Goal: Transaction & Acquisition: Obtain resource

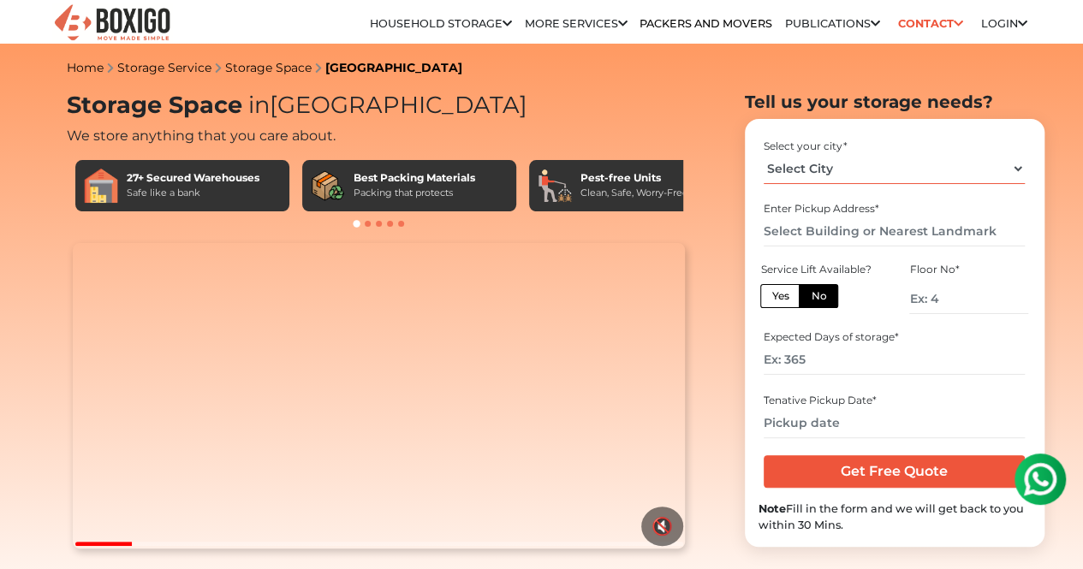
click at [845, 179] on select "Select City [GEOGRAPHIC_DATA] [GEOGRAPHIC_DATA] [GEOGRAPHIC_DATA] [GEOGRAPHIC_D…" at bounding box center [893, 169] width 261 height 30
select select "[GEOGRAPHIC_DATA]"
click at [763, 160] on select "Select City [GEOGRAPHIC_DATA] [GEOGRAPHIC_DATA] [GEOGRAPHIC_DATA] [GEOGRAPHIC_D…" at bounding box center [893, 169] width 261 height 30
click at [830, 247] on input "text" at bounding box center [893, 232] width 261 height 30
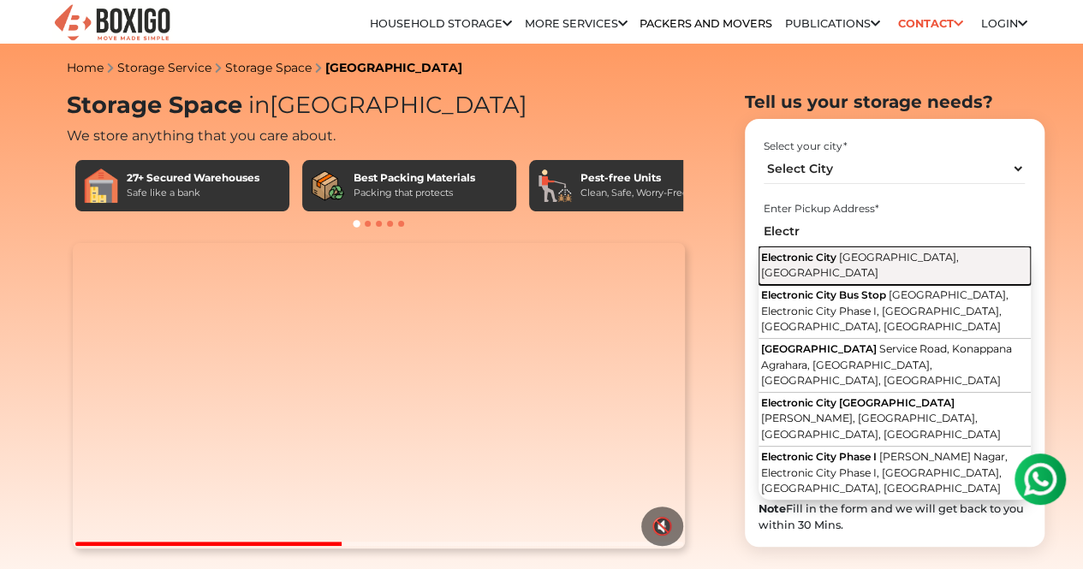
click at [833, 263] on span "Electronic City" at bounding box center [798, 257] width 75 height 13
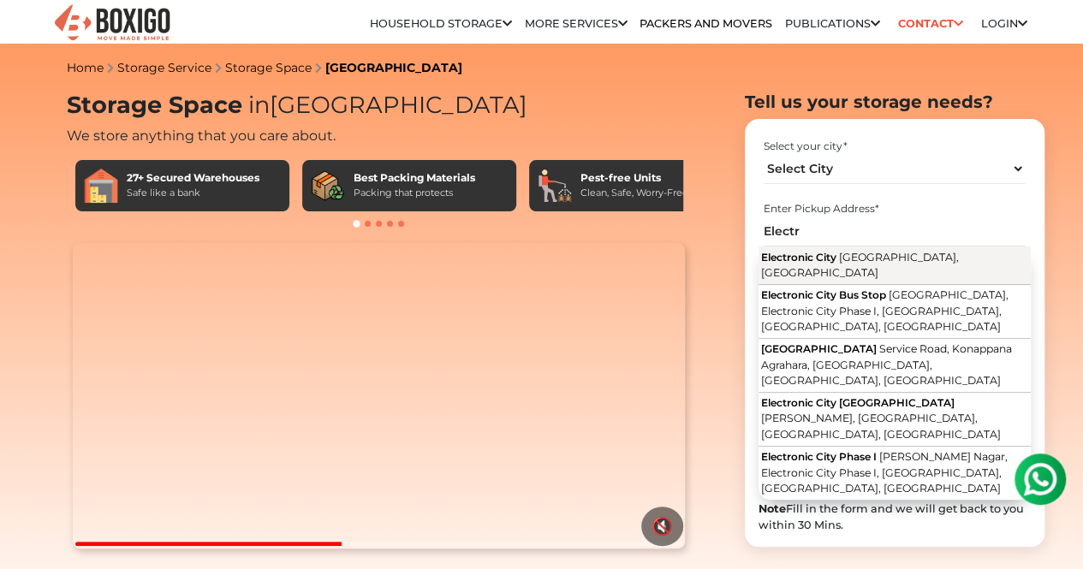
type input "Electronic City, [GEOGRAPHIC_DATA], [GEOGRAPHIC_DATA]"
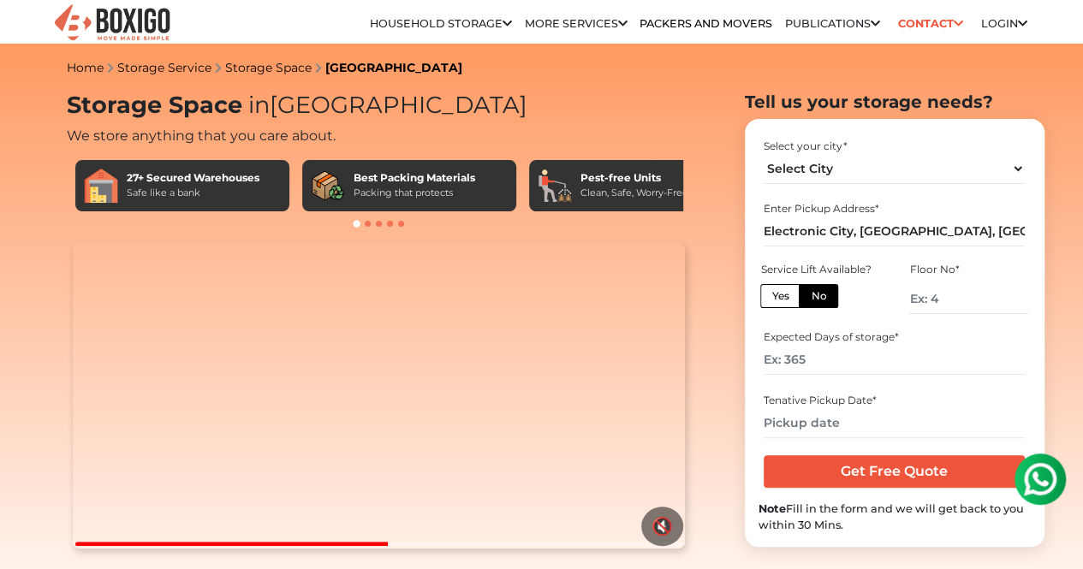
click at [787, 297] on label "Yes" at bounding box center [779, 296] width 39 height 24
click at [782, 297] on input "Yes" at bounding box center [776, 293] width 11 height 11
radio input "true"
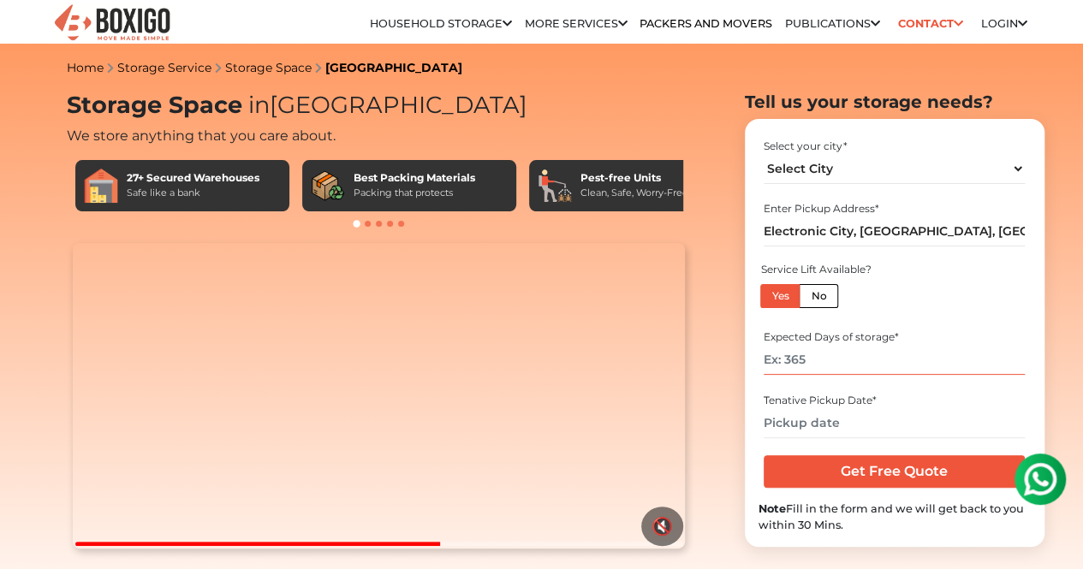
click at [791, 367] on input "number" at bounding box center [893, 360] width 261 height 30
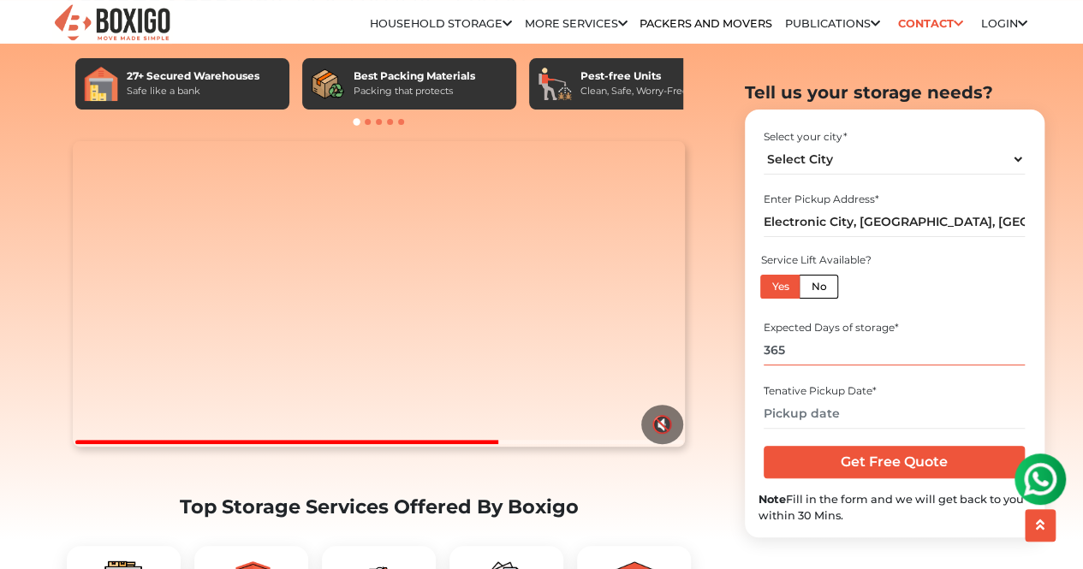
scroll to position [104, 0]
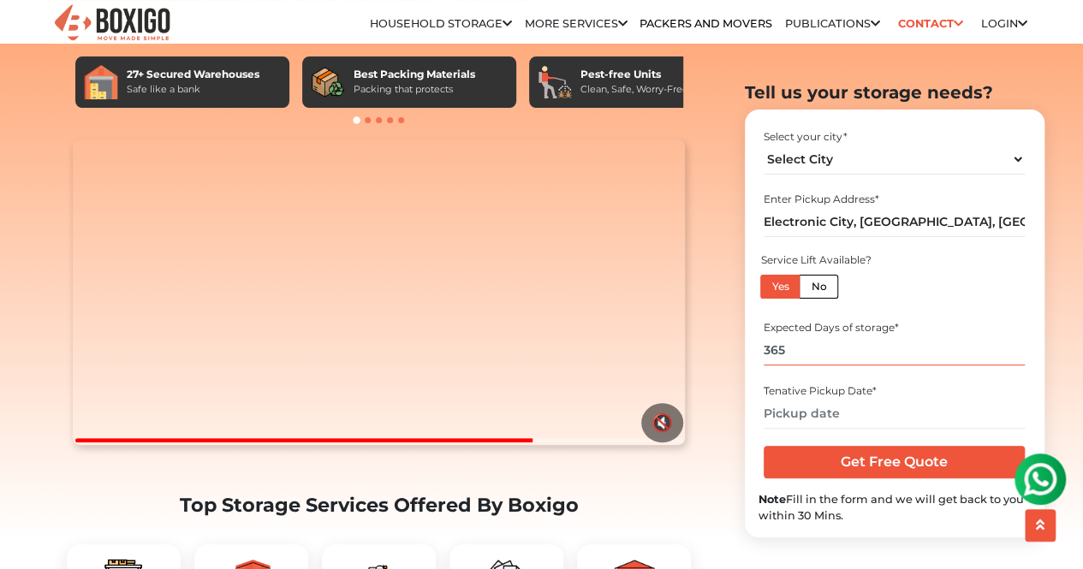
type input "365"
click at [788, 413] on input "text" at bounding box center [893, 413] width 261 height 30
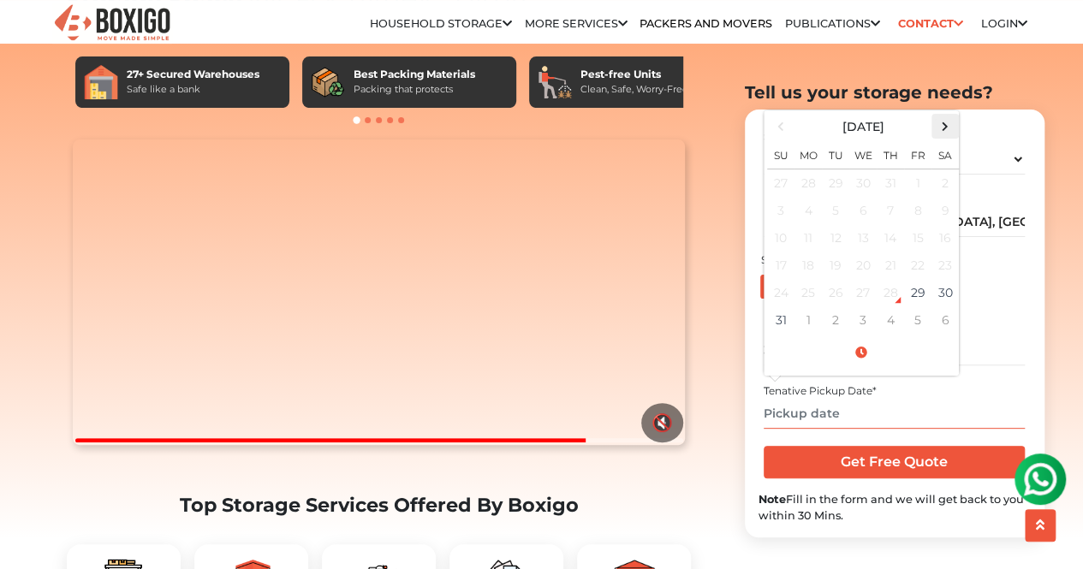
click at [941, 116] on span at bounding box center [944, 126] width 23 height 23
click at [786, 131] on span at bounding box center [780, 126] width 23 height 23
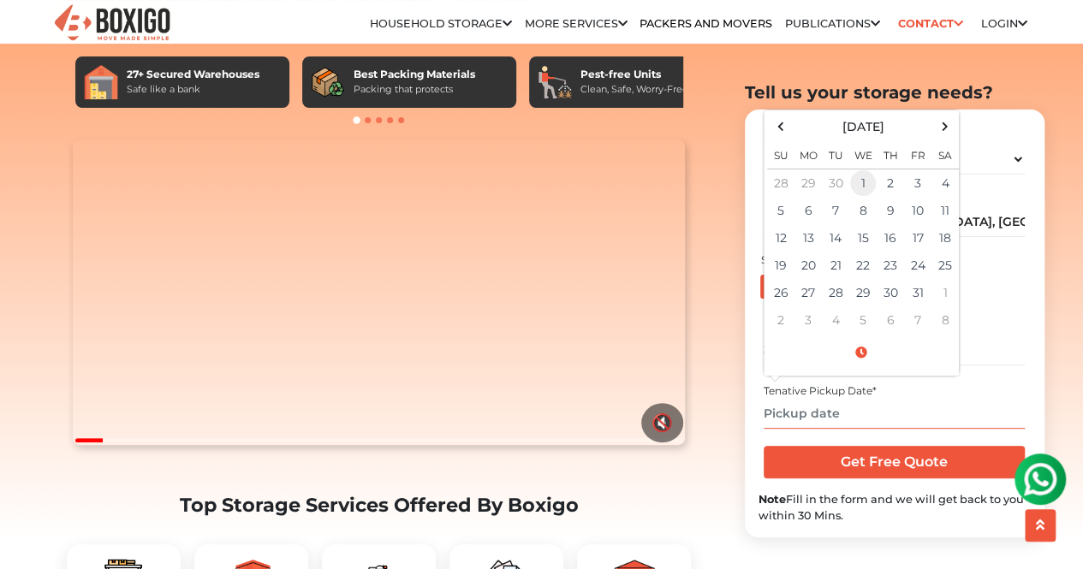
click at [861, 189] on td "1" at bounding box center [862, 183] width 27 height 28
type input "[DATE] 12:00 AM"
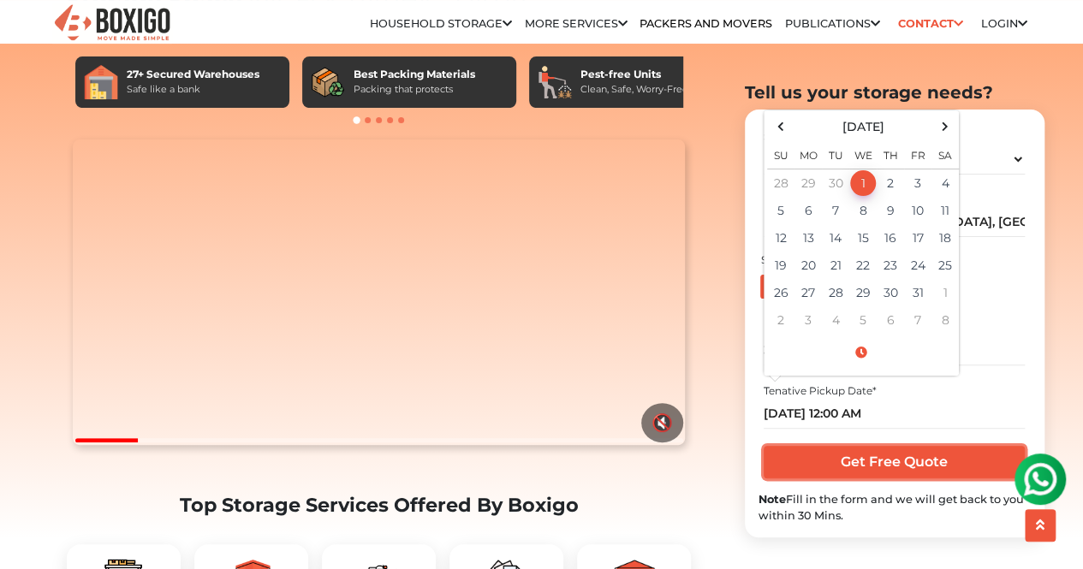
click at [923, 463] on input "Get Free Quote" at bounding box center [893, 462] width 261 height 33
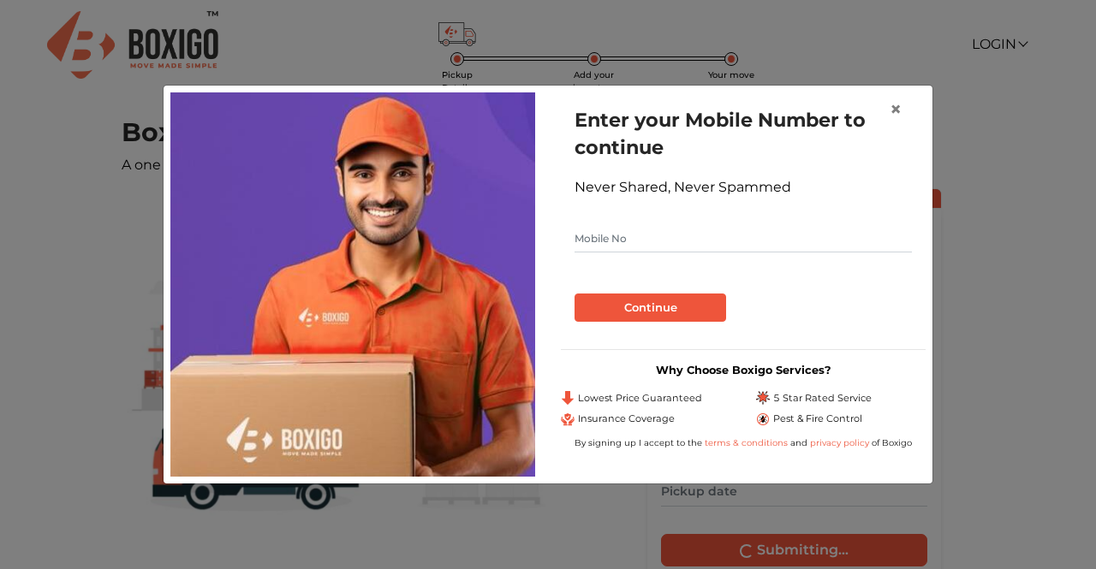
click at [614, 241] on input "text" at bounding box center [742, 238] width 337 height 27
type input "9738360432"
click at [653, 310] on button "Continue" at bounding box center [649, 308] width 151 height 29
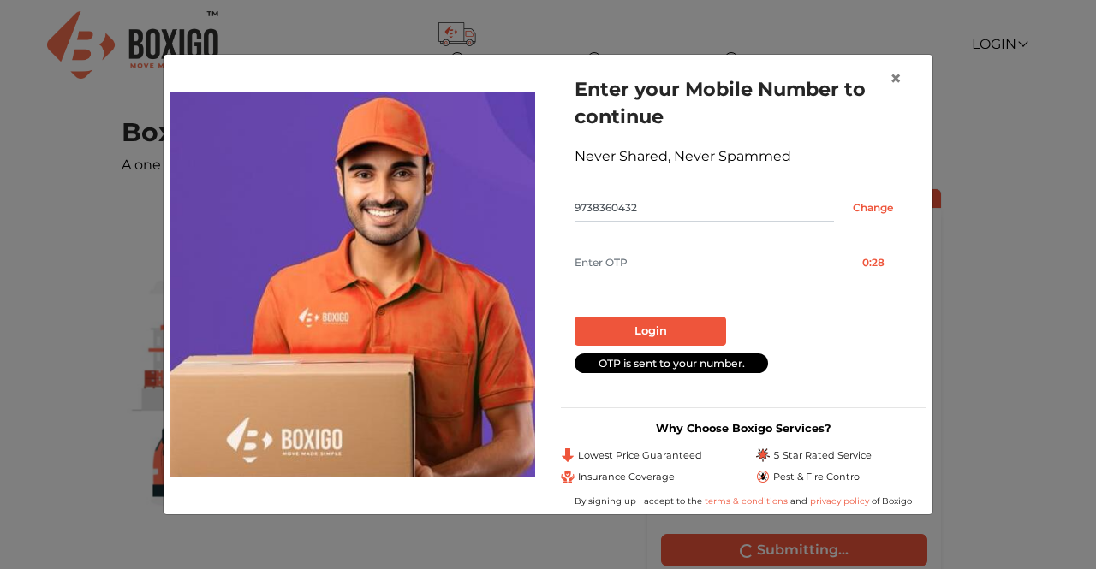
click at [645, 263] on input "text" at bounding box center [703, 262] width 259 height 27
type input "5810"
click at [654, 327] on button "Login" at bounding box center [649, 331] width 151 height 29
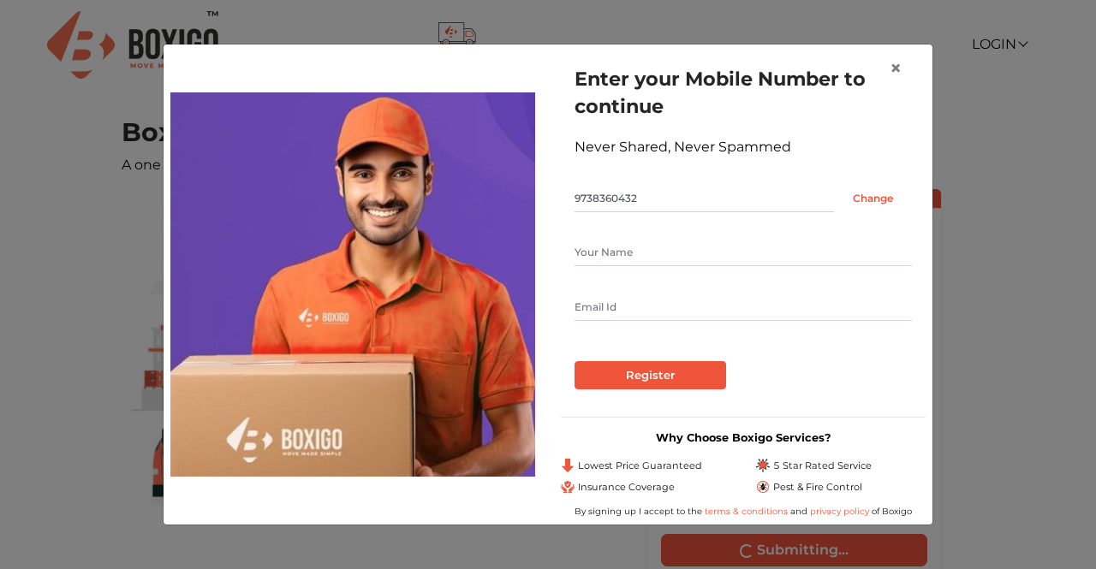
click at [647, 251] on input "text" at bounding box center [742, 252] width 337 height 27
type input "Channu"
type input "cshahapur@gmail.com"
click at [645, 367] on input "Register" at bounding box center [649, 375] width 151 height 29
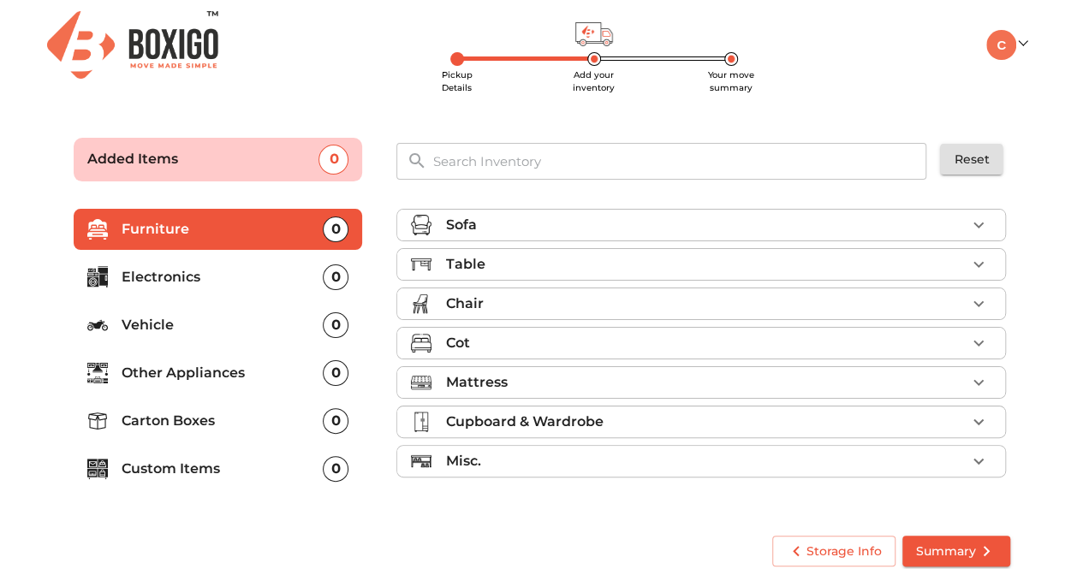
click at [661, 217] on div "Sofa" at bounding box center [705, 225] width 520 height 21
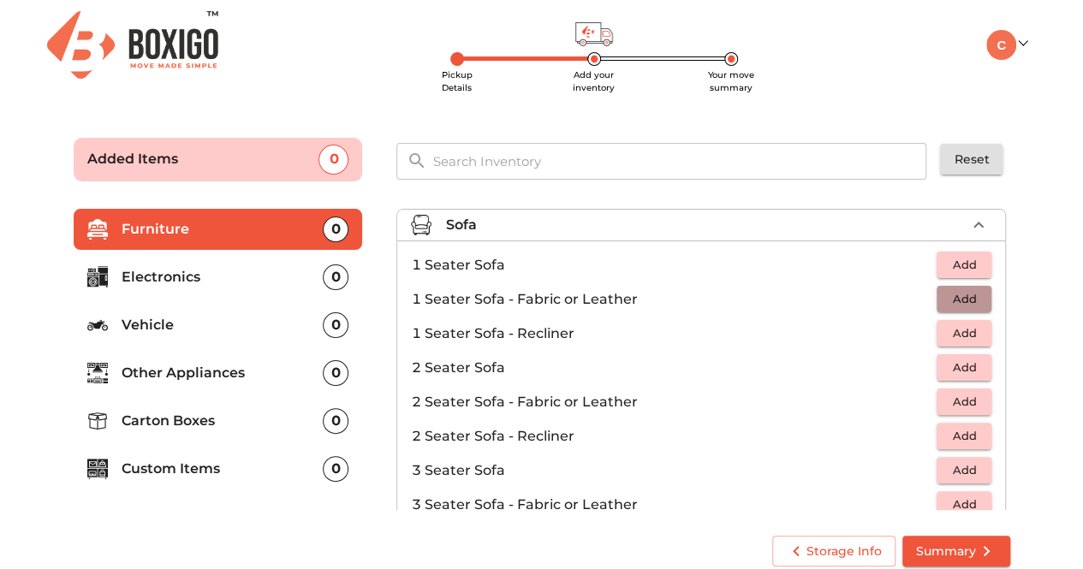
click at [949, 300] on span "Add" at bounding box center [964, 299] width 38 height 20
click at [917, 294] on icon "button" at bounding box center [926, 299] width 21 height 21
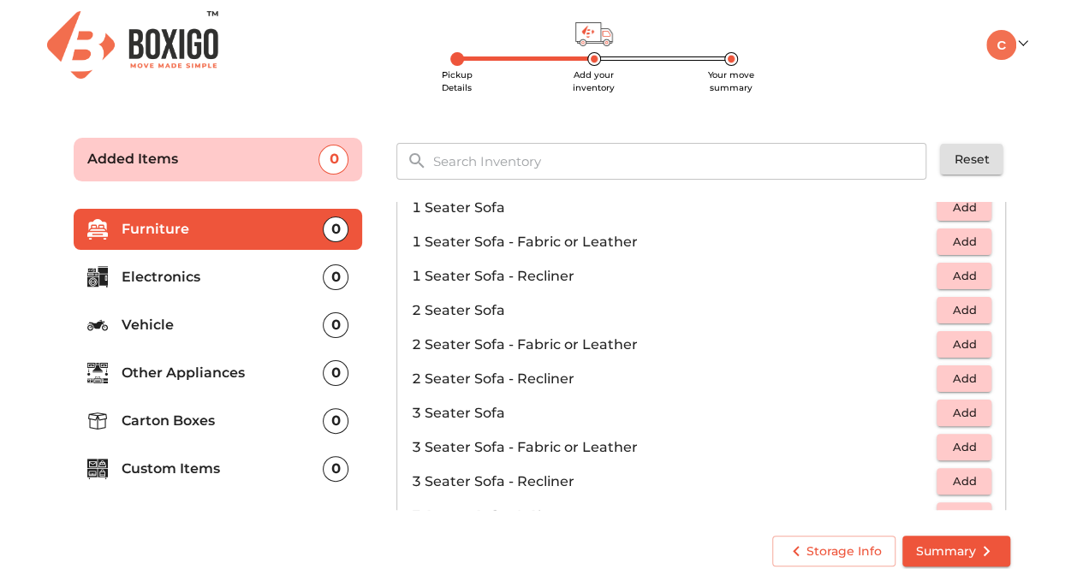
scroll to position [58, 0]
click at [947, 438] on span "Add" at bounding box center [964, 447] width 38 height 20
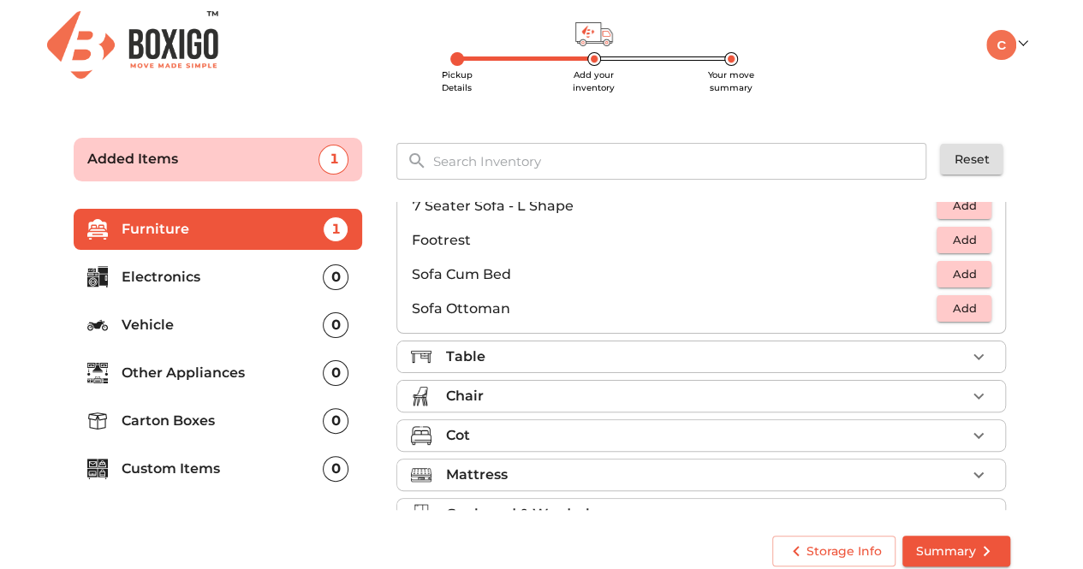
scroll to position [442, 0]
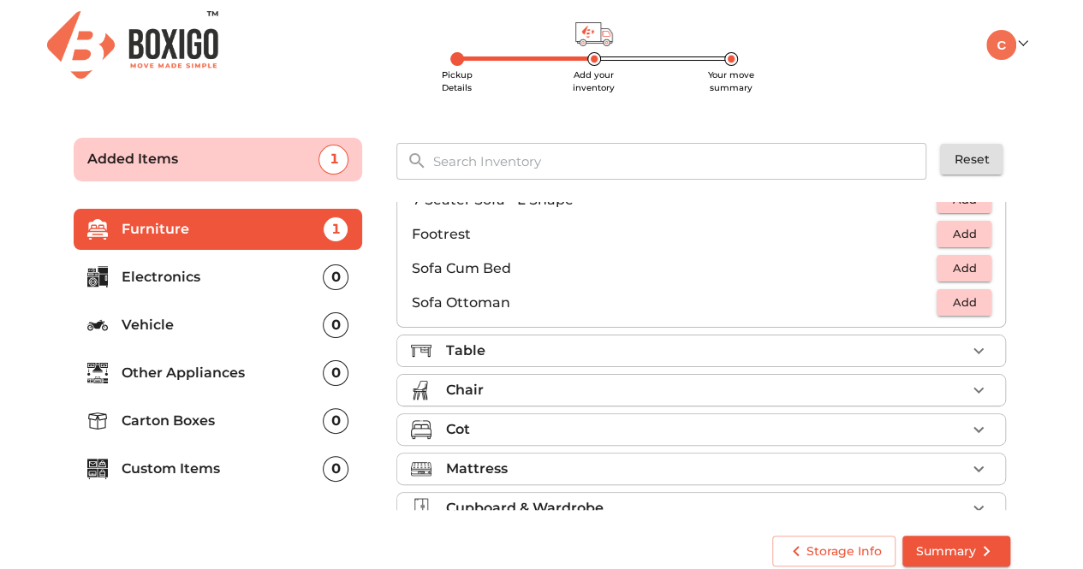
click at [724, 388] on div "Chair" at bounding box center [705, 390] width 520 height 21
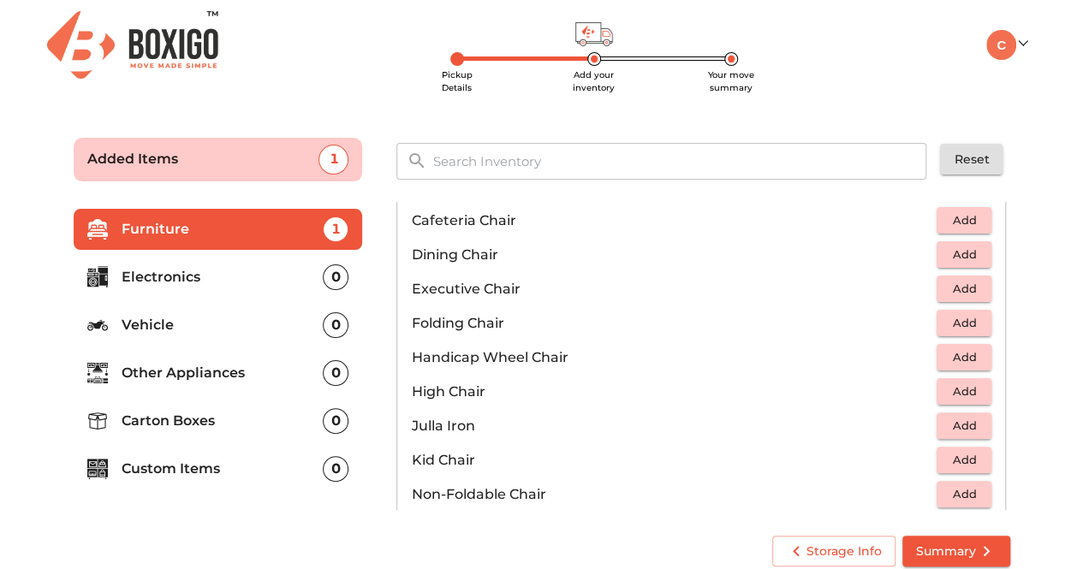
scroll to position [284, 0]
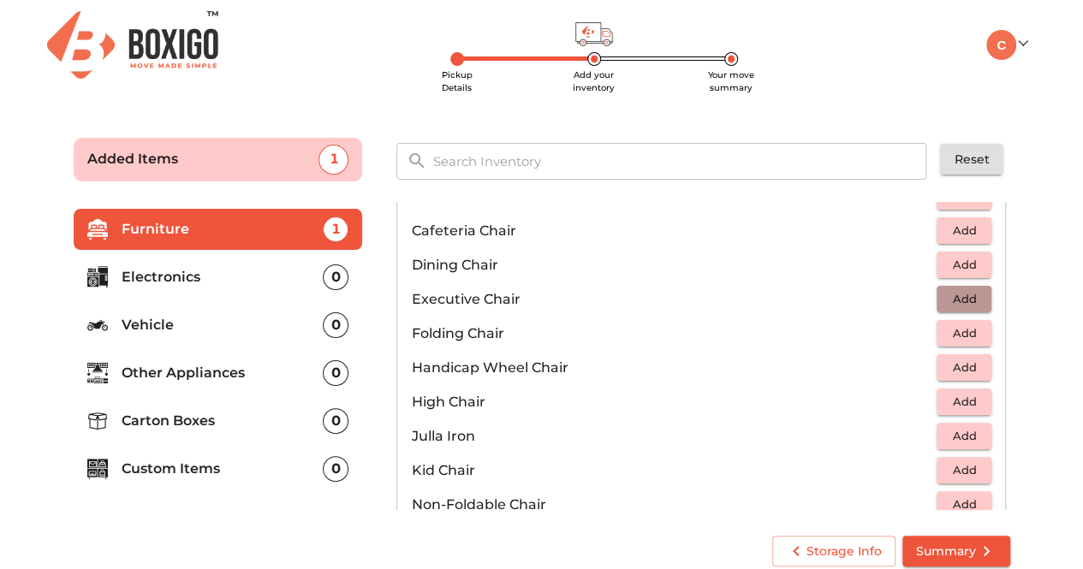
click at [945, 294] on span "Add" at bounding box center [964, 299] width 38 height 20
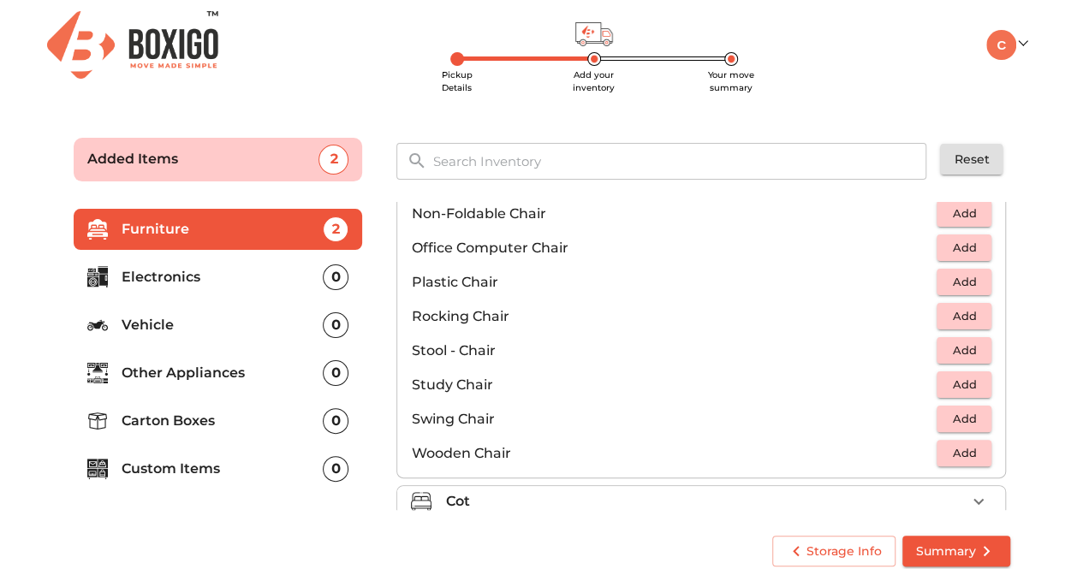
scroll to position [710, 0]
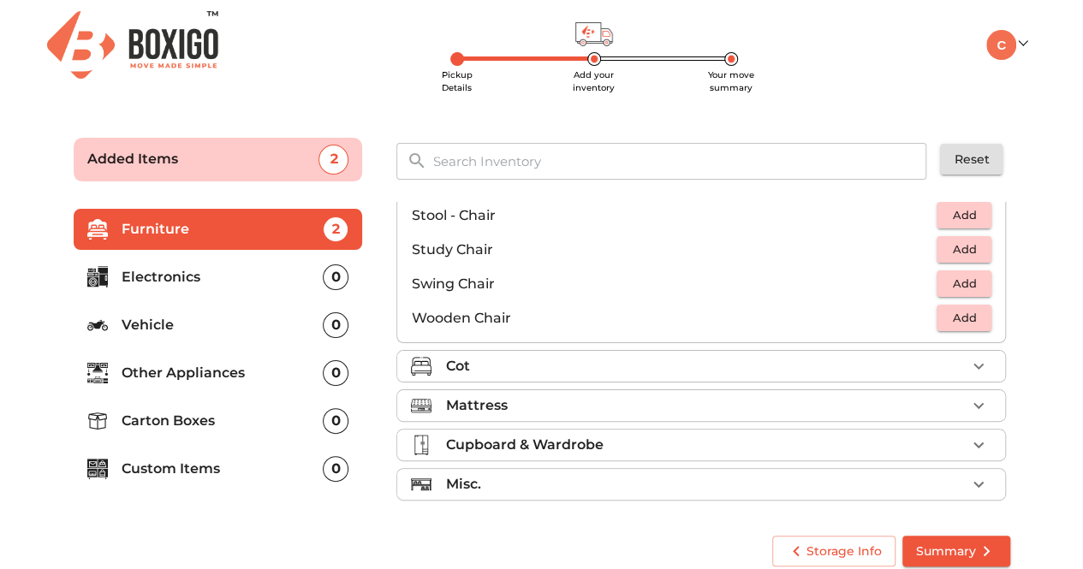
click at [776, 363] on div "Cot" at bounding box center [705, 366] width 520 height 21
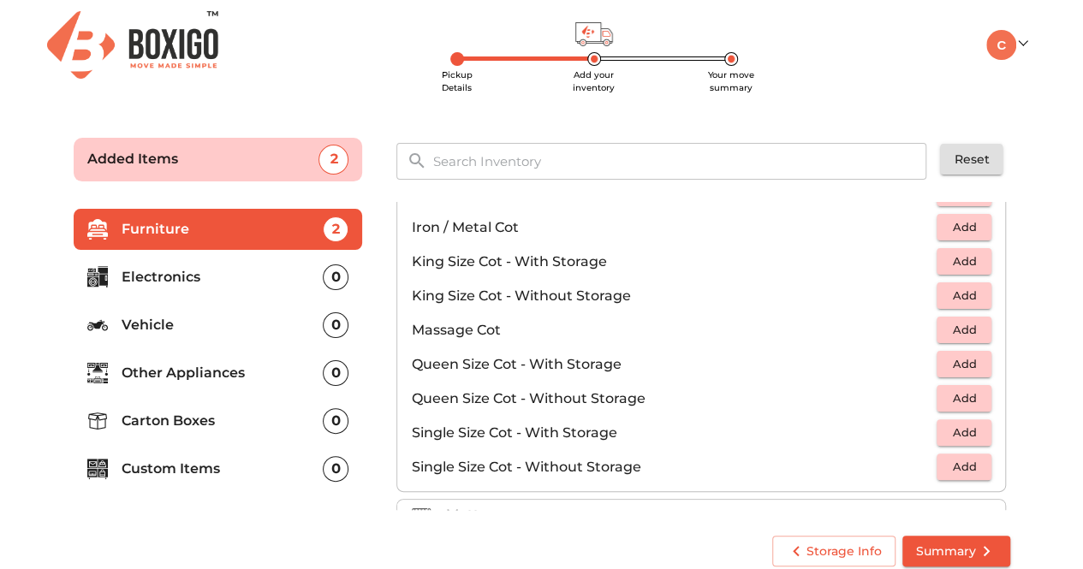
scroll to position [447, 0]
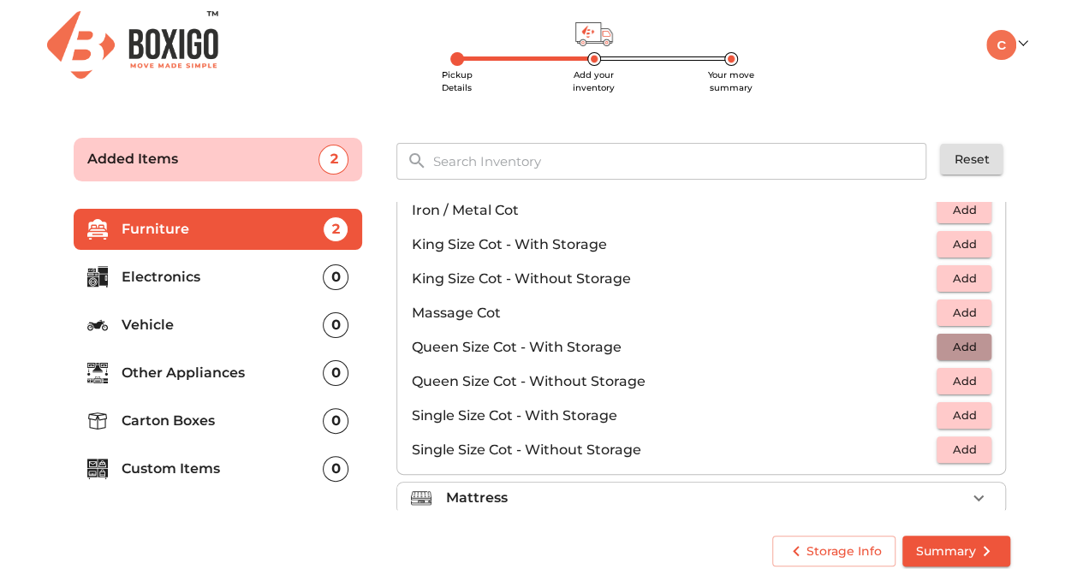
click at [953, 337] on span "Add" at bounding box center [964, 347] width 38 height 20
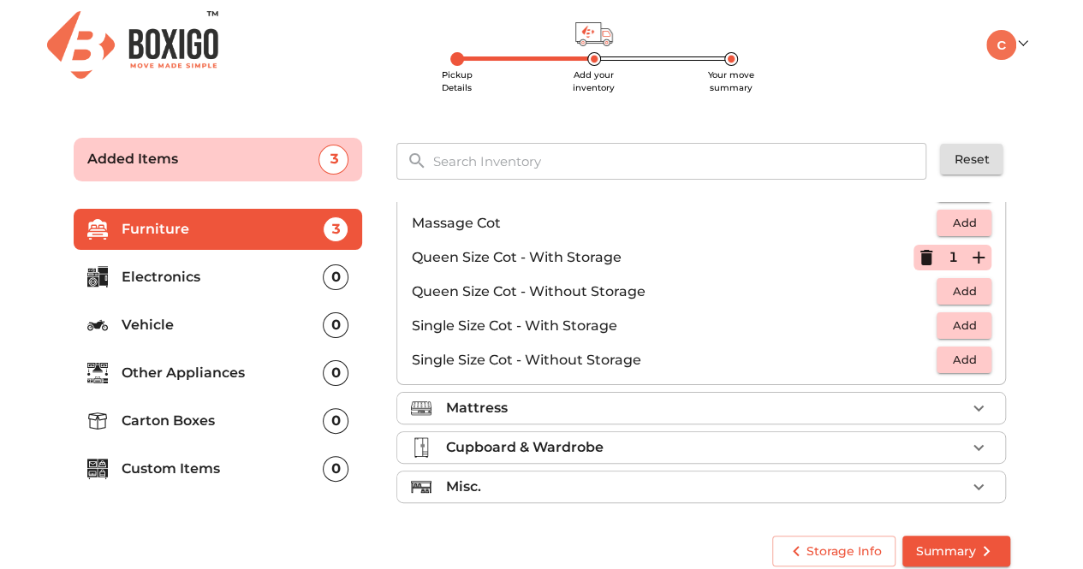
scroll to position [539, 0]
click at [690, 396] on div "Mattress" at bounding box center [705, 405] width 520 height 21
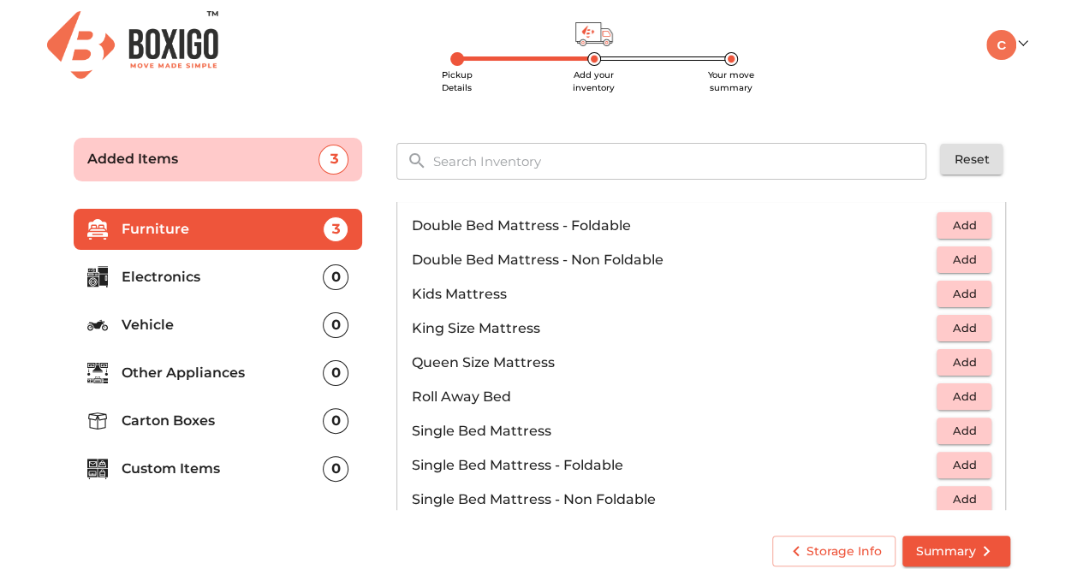
scroll to position [190, 0]
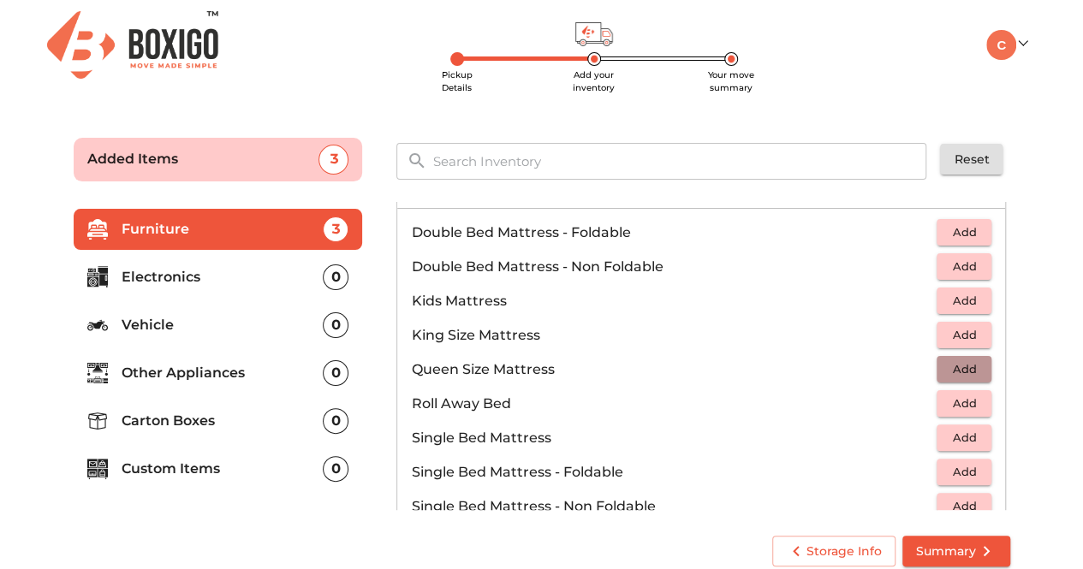
click at [936, 363] on button "Add" at bounding box center [963, 369] width 55 height 27
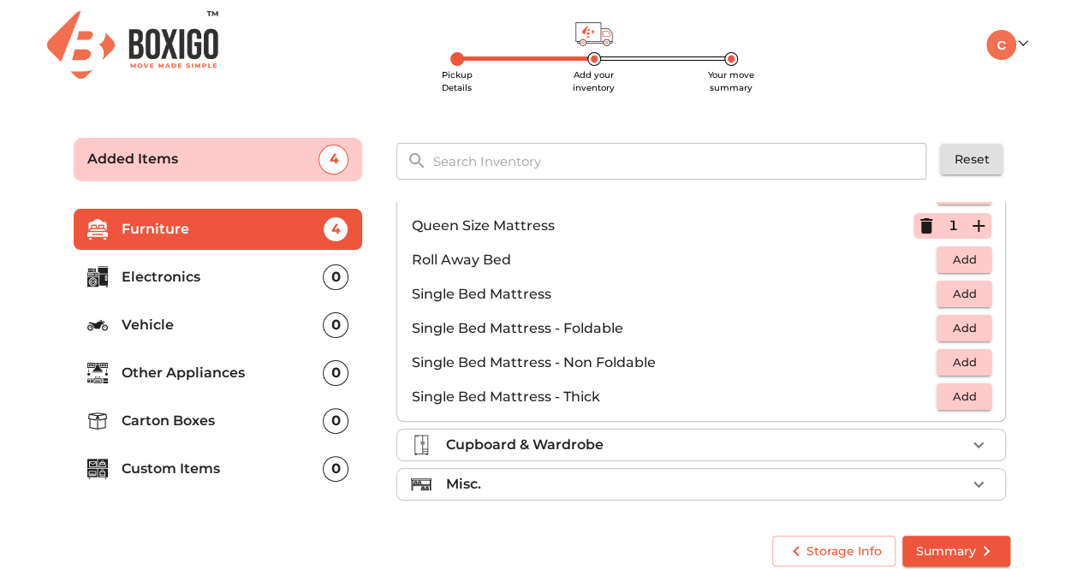
click at [726, 437] on div "Cupboard & Wardrobe" at bounding box center [705, 445] width 520 height 21
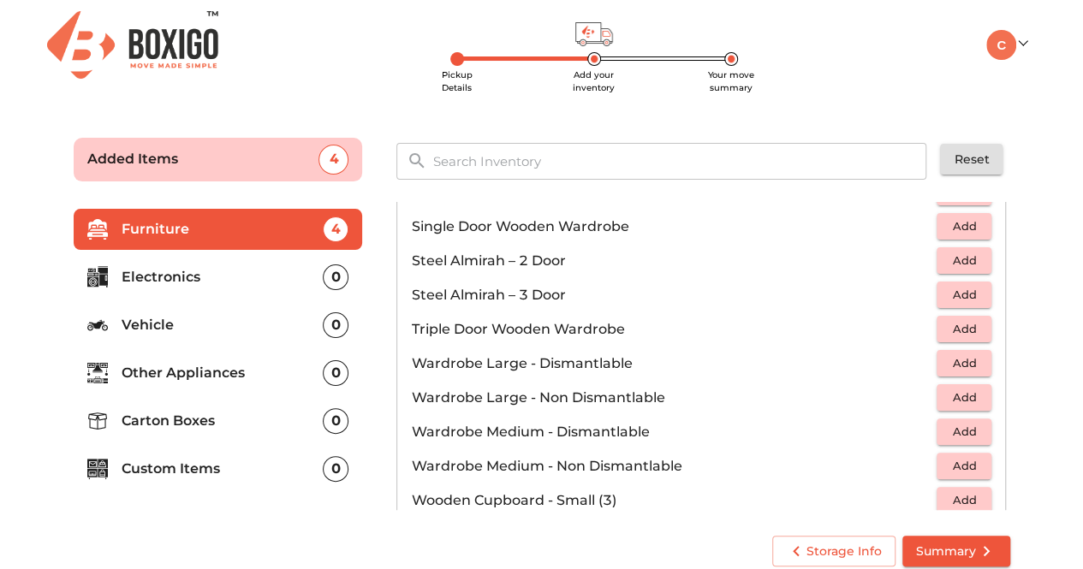
scroll to position [573, 0]
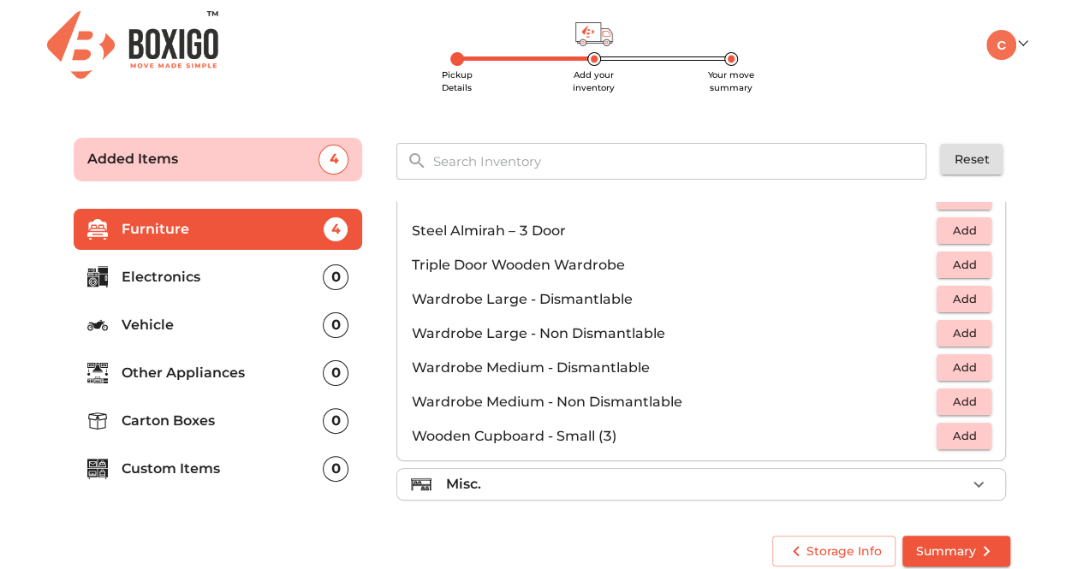
click at [714, 469] on li "Misc." at bounding box center [701, 484] width 608 height 31
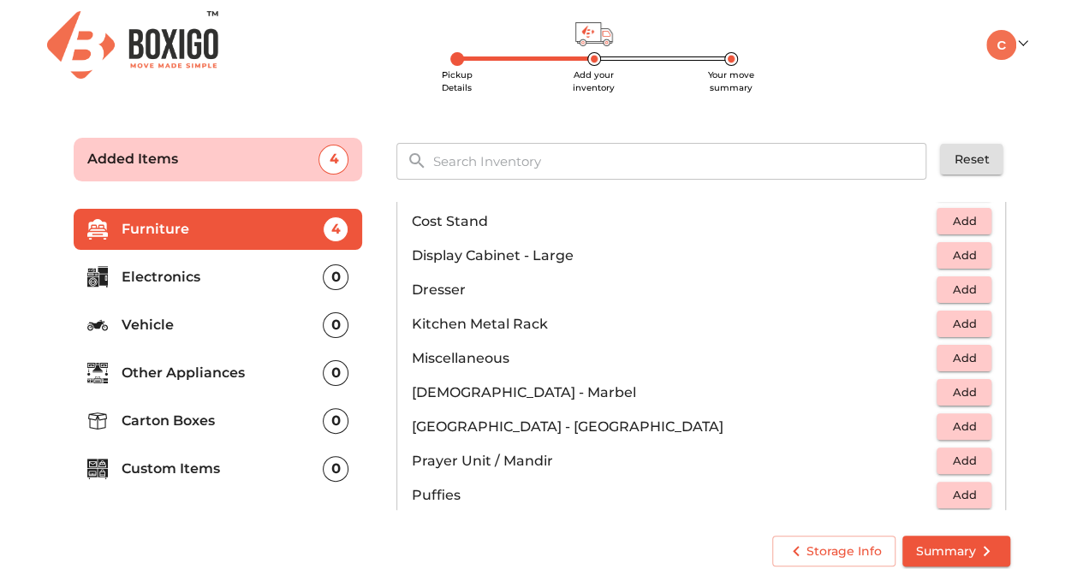
scroll to position [525, 0]
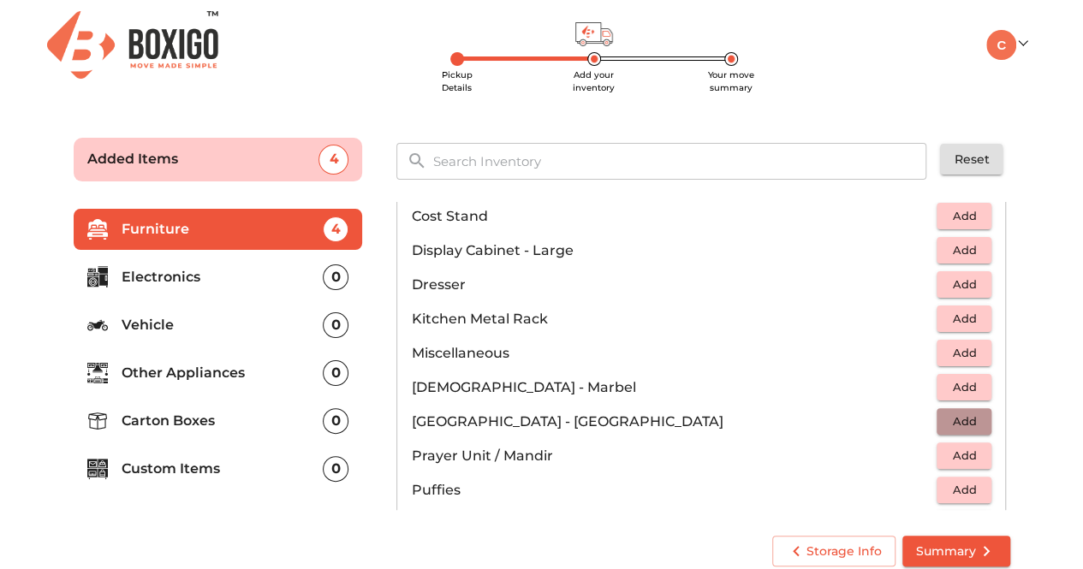
click at [969, 421] on span "Add" at bounding box center [964, 422] width 38 height 20
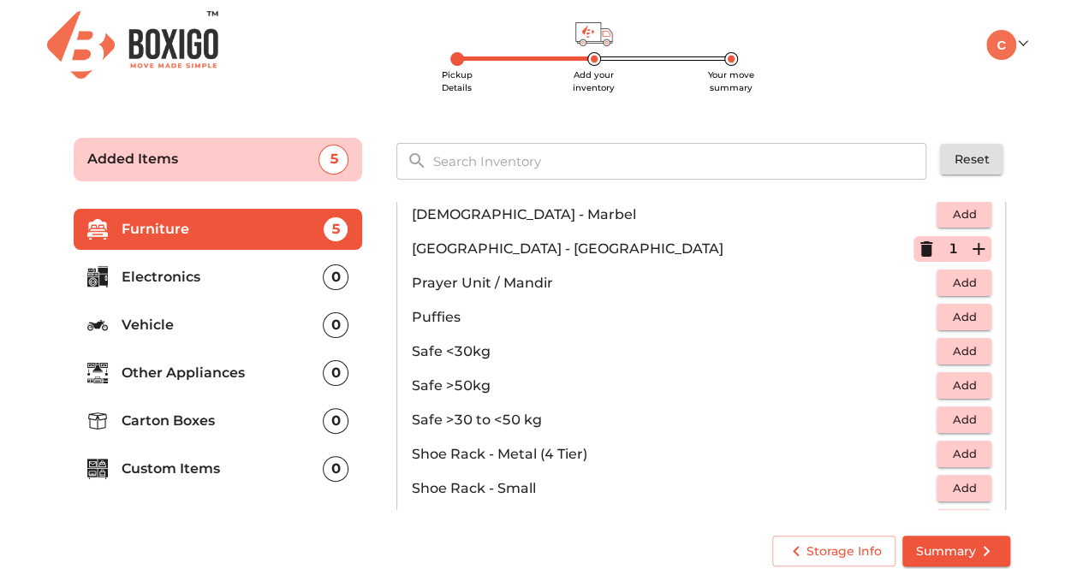
scroll to position [698, 0]
click at [951, 413] on span "Add" at bounding box center [964, 419] width 38 height 20
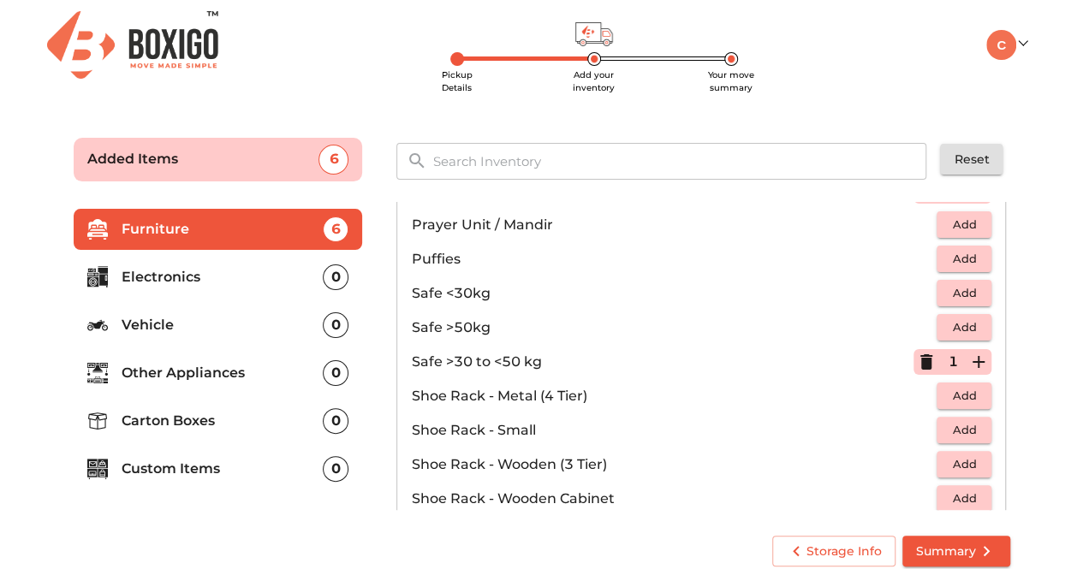
scroll to position [763, 0]
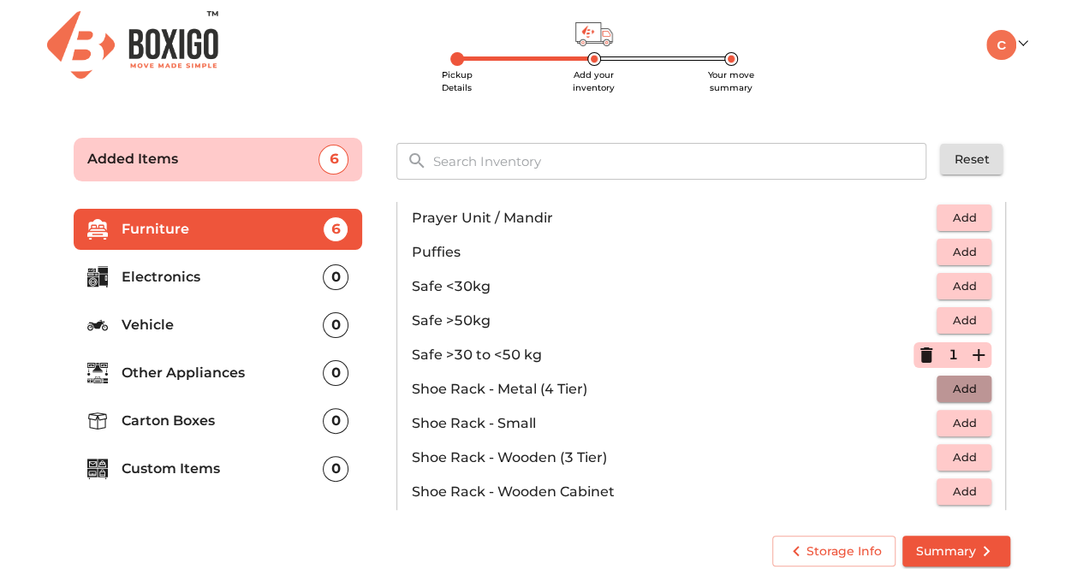
click at [958, 382] on span "Add" at bounding box center [964, 389] width 38 height 20
click at [920, 385] on icon "button" at bounding box center [926, 389] width 12 height 15
click at [964, 421] on span "Add" at bounding box center [964, 423] width 38 height 20
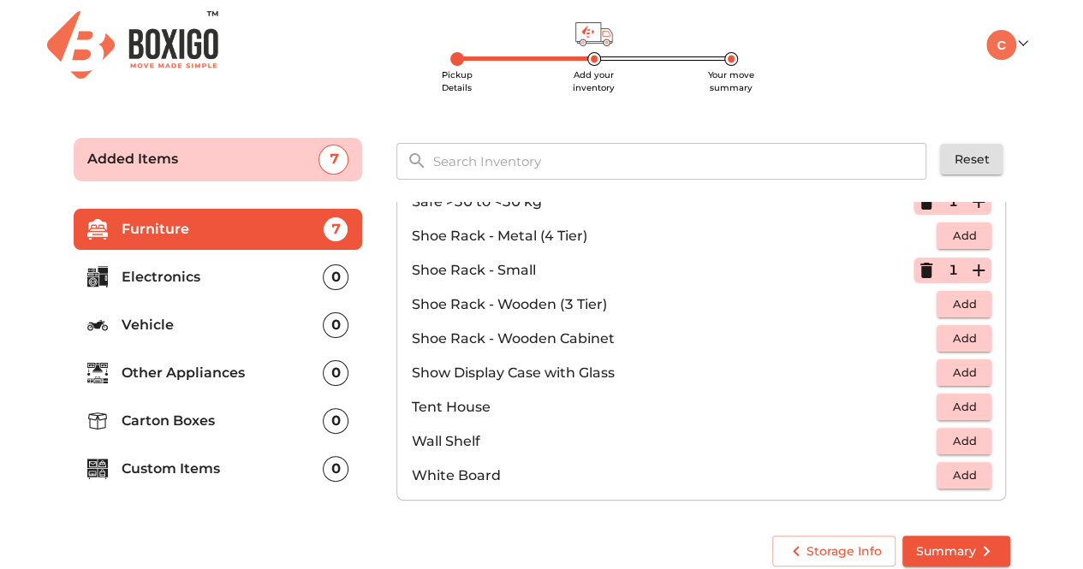
scroll to position [14, 0]
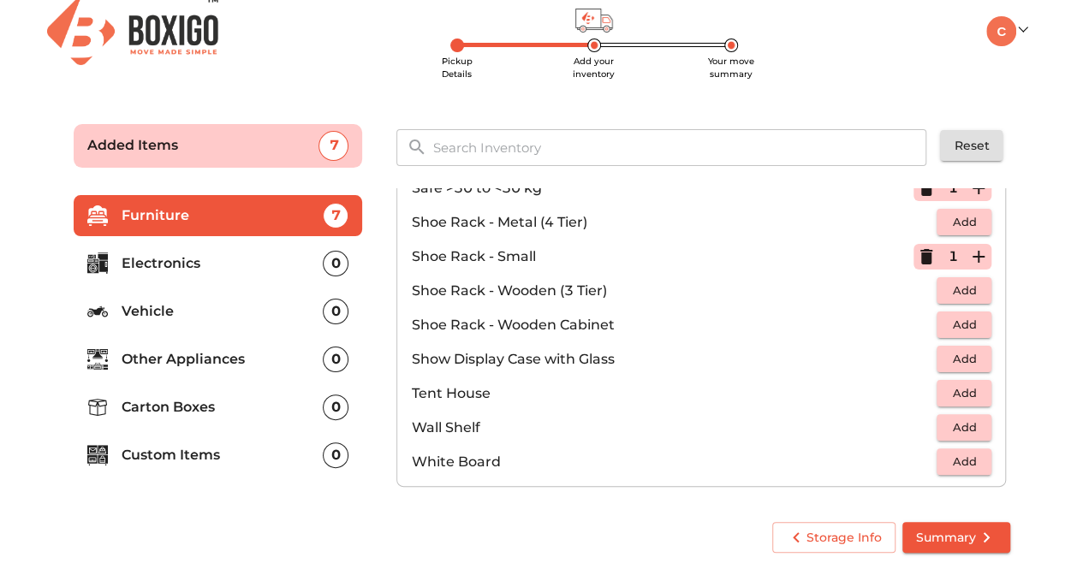
click at [211, 256] on p "Electronics" at bounding box center [223, 263] width 202 height 21
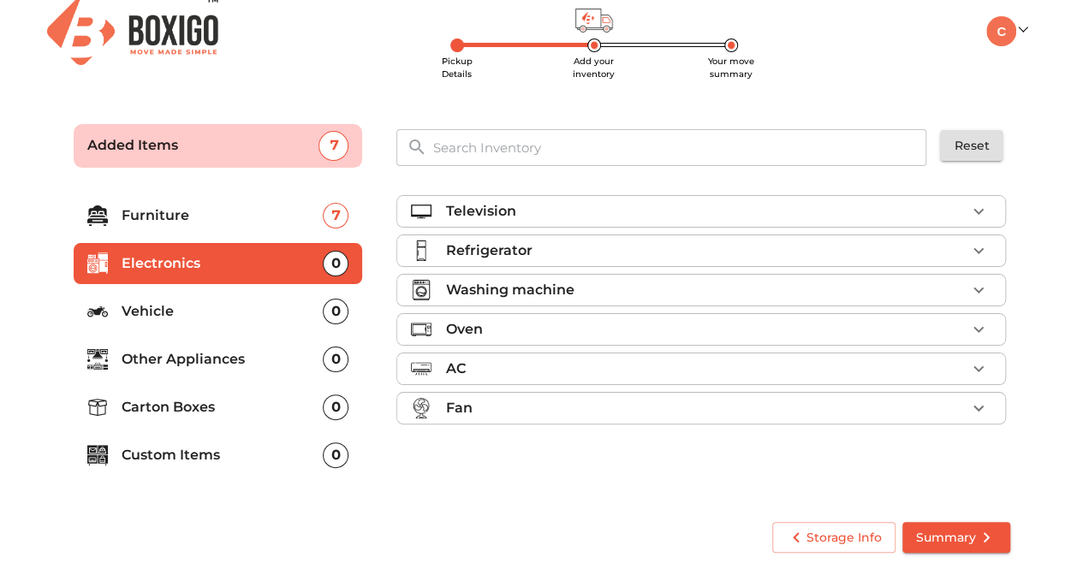
scroll to position [0, 0]
click at [457, 215] on p "Television" at bounding box center [480, 211] width 70 height 21
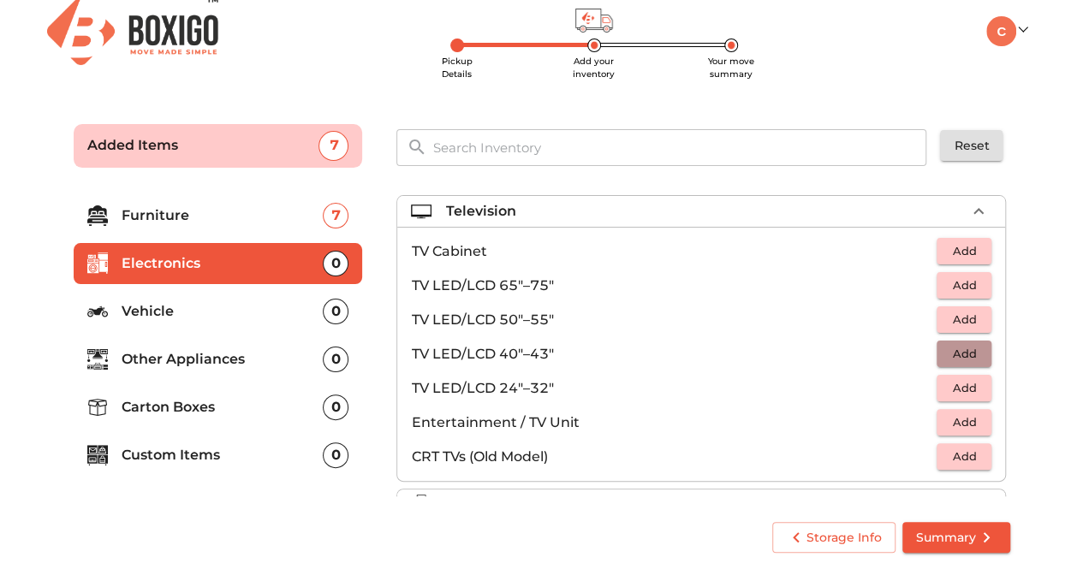
click at [961, 348] on span "Add" at bounding box center [964, 354] width 38 height 20
click at [920, 348] on icon "button" at bounding box center [926, 354] width 12 height 15
click at [955, 350] on span "Add" at bounding box center [964, 354] width 38 height 20
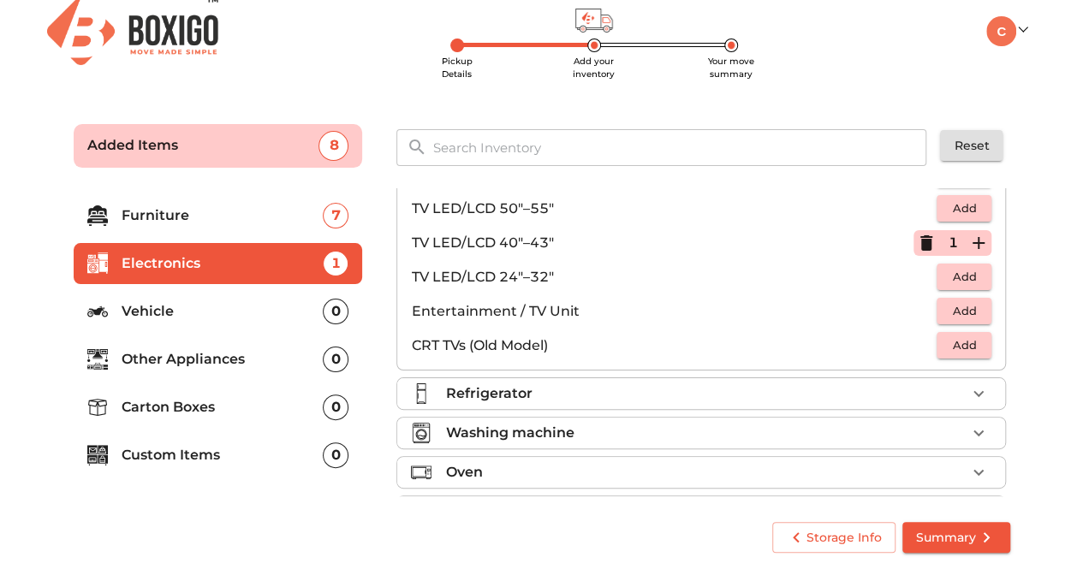
scroll to position [120, 0]
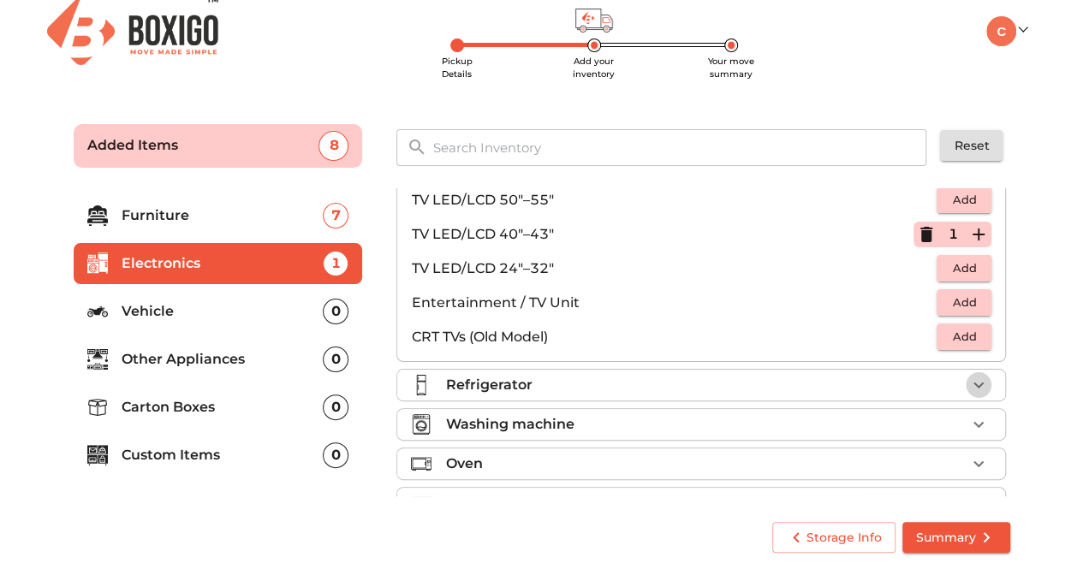
click at [968, 375] on icon "button" at bounding box center [978, 385] width 21 height 21
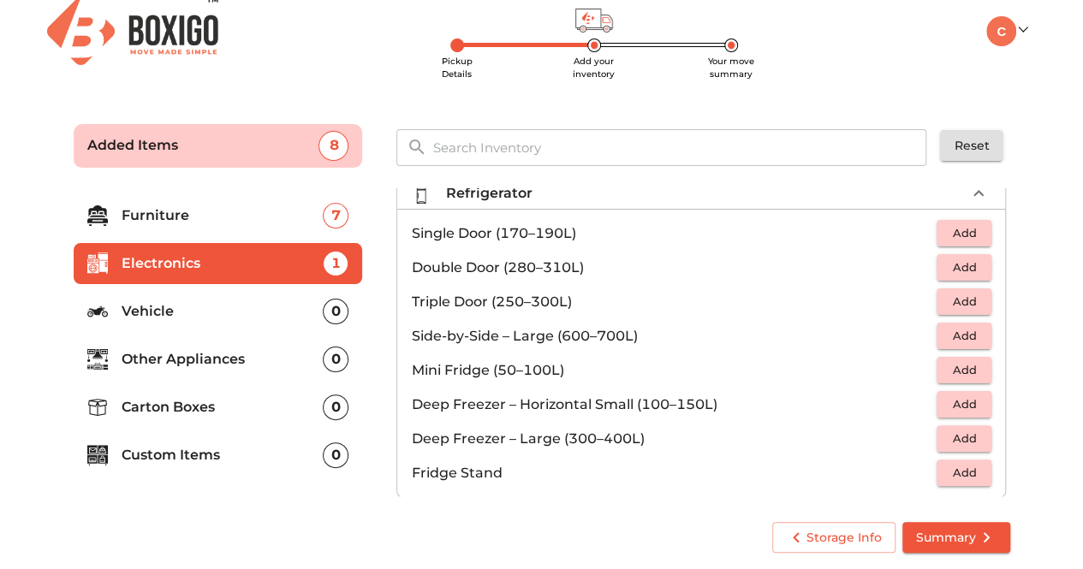
scroll to position [56, 0]
click at [945, 225] on span "Add" at bounding box center [964, 235] width 38 height 20
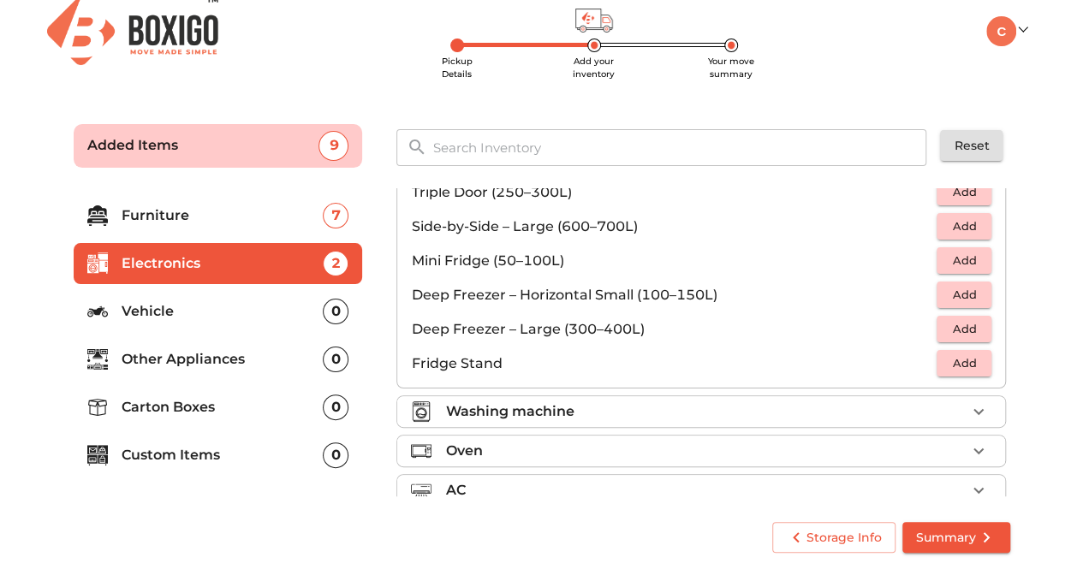
scroll to position [174, 0]
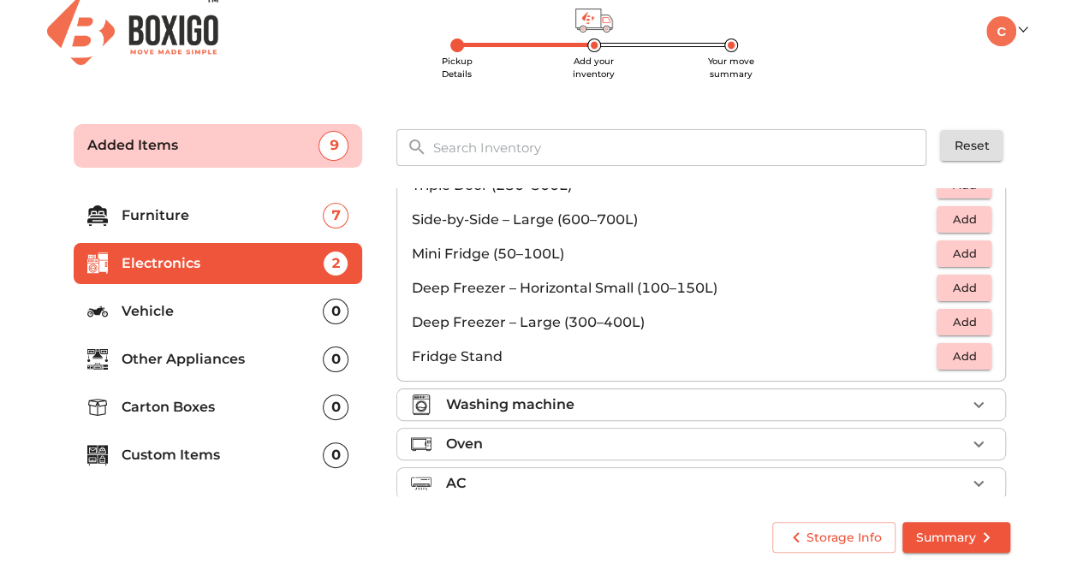
click at [851, 407] on div "Washing machine" at bounding box center [705, 405] width 520 height 21
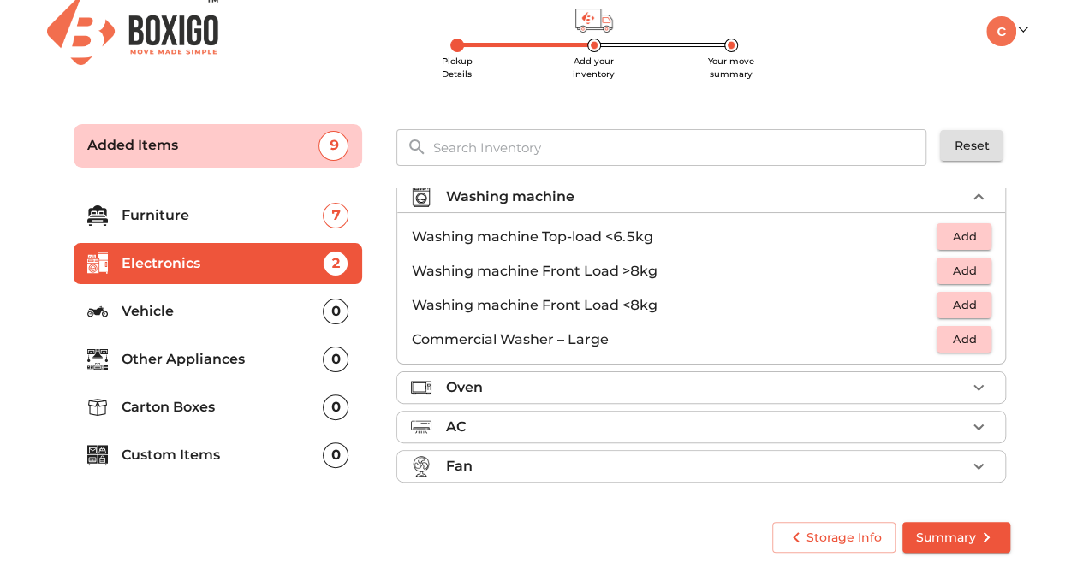
scroll to position [78, 0]
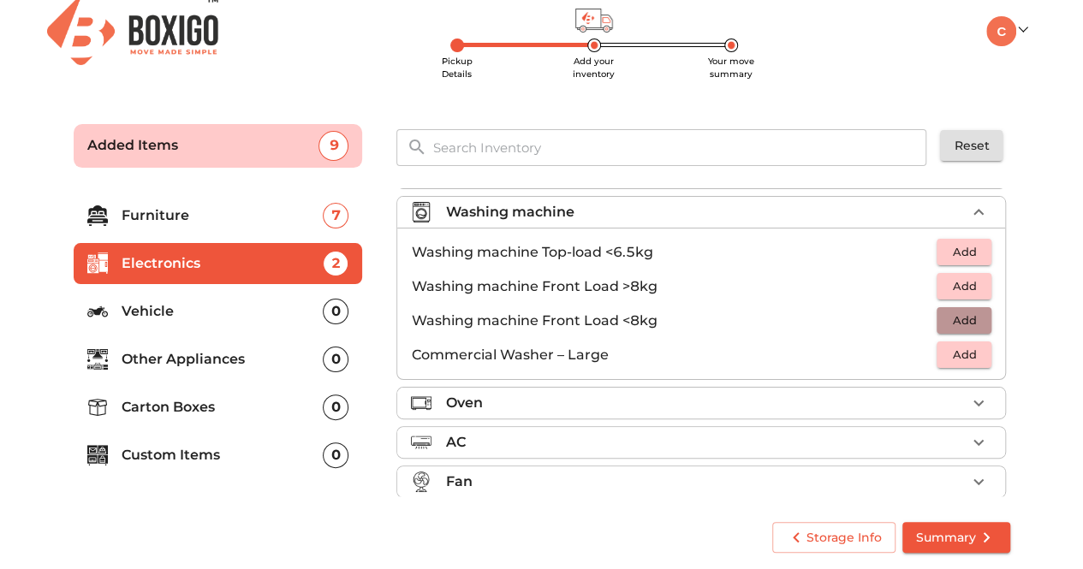
click at [953, 319] on span "Add" at bounding box center [964, 321] width 38 height 20
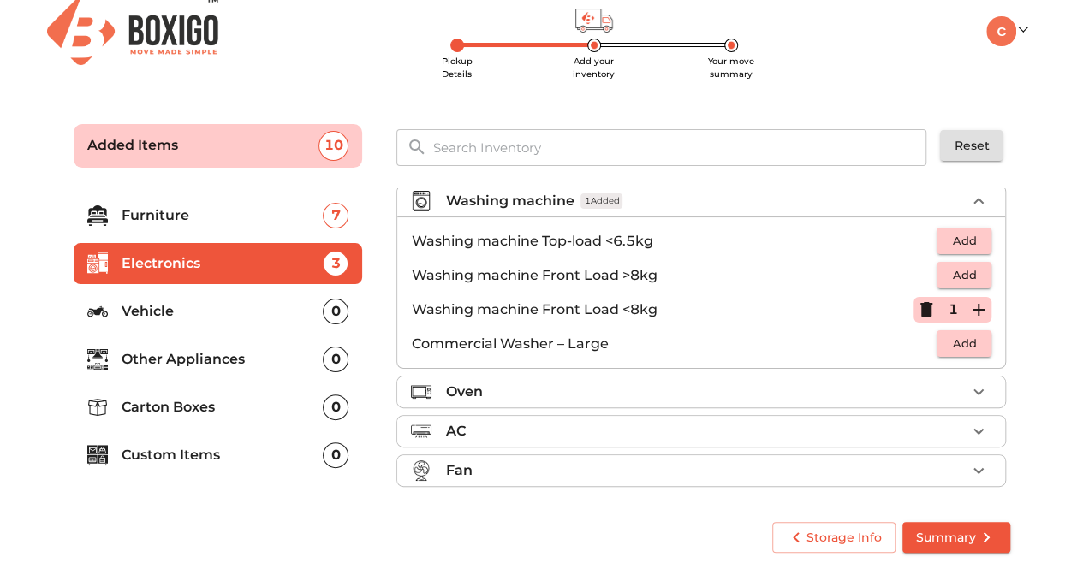
click at [162, 316] on p "Vehicle" at bounding box center [223, 311] width 202 height 21
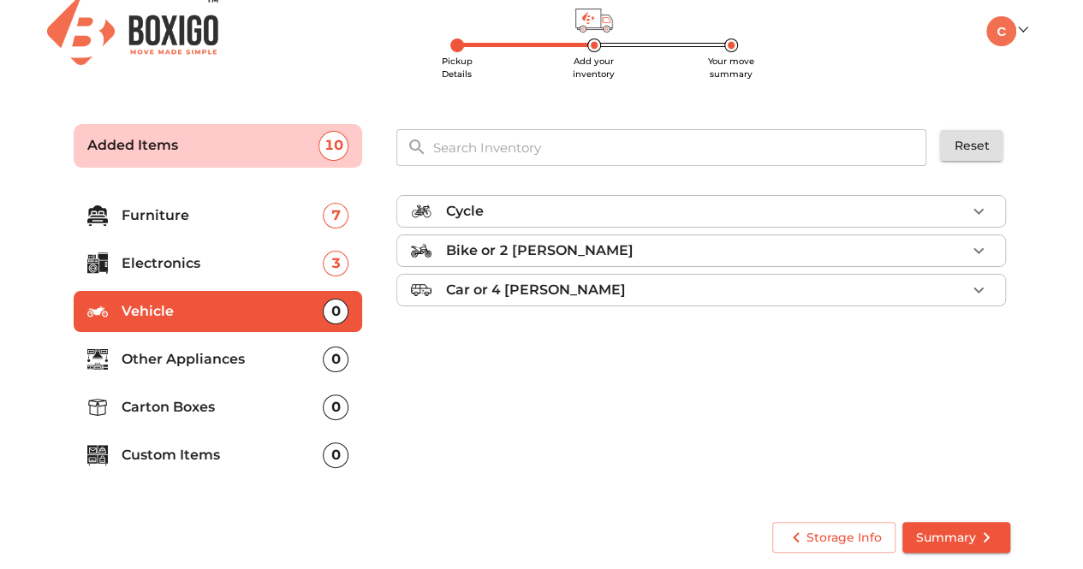
scroll to position [0, 0]
click at [171, 365] on p "Other Appliances" at bounding box center [223, 359] width 202 height 21
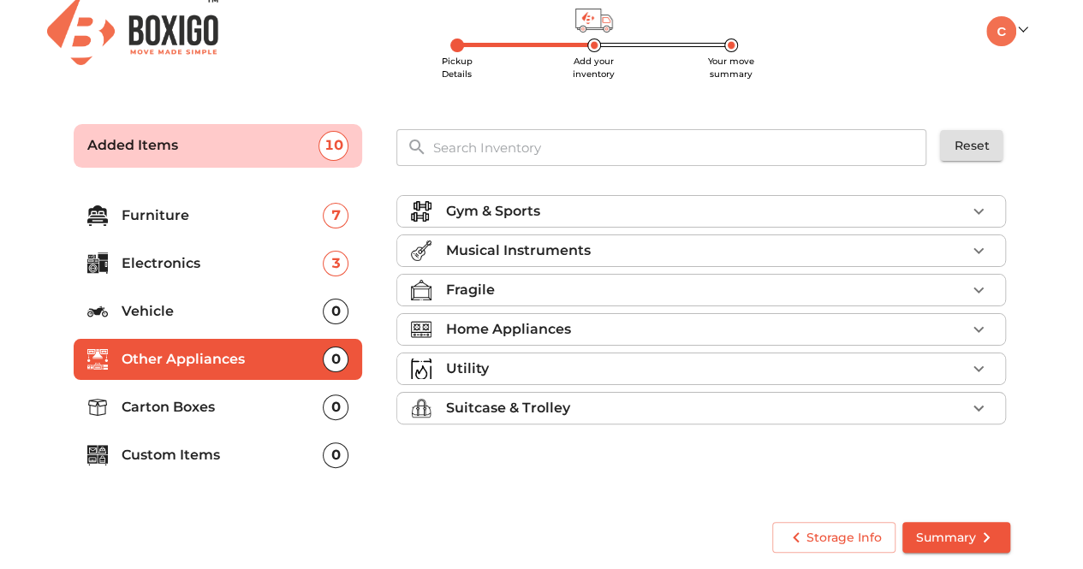
click at [483, 353] on li "Utility" at bounding box center [701, 368] width 608 height 31
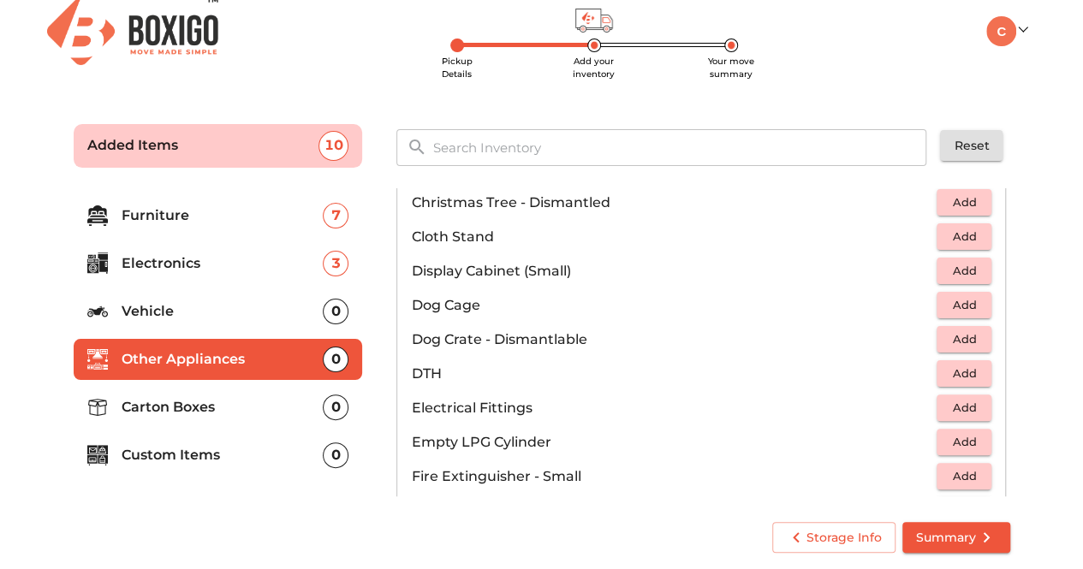
scroll to position [496, 0]
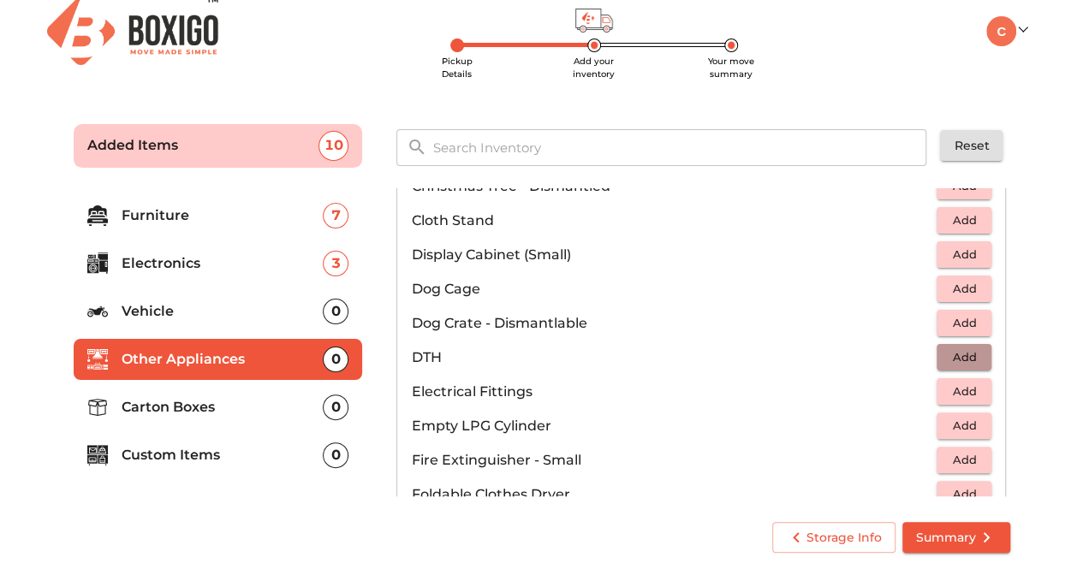
click at [947, 357] on span "Add" at bounding box center [964, 357] width 38 height 20
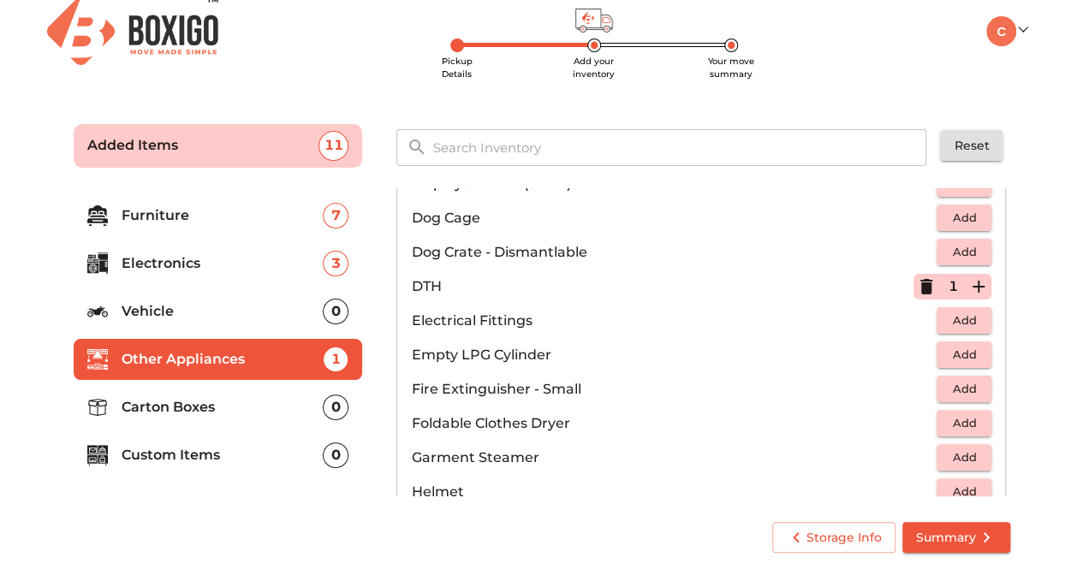
scroll to position [568, 0]
click at [945, 344] on span "Add" at bounding box center [964, 354] width 38 height 20
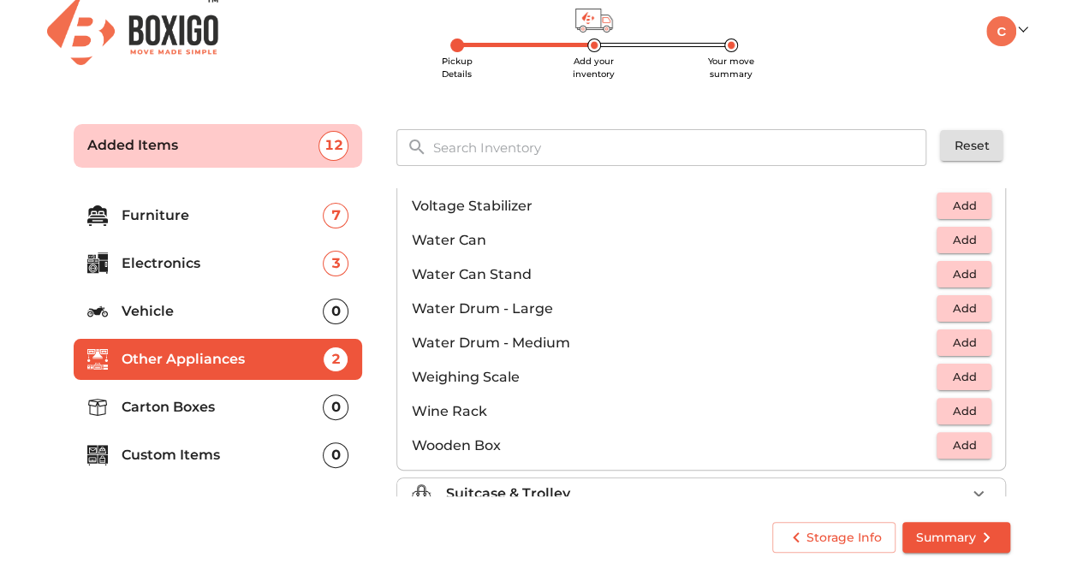
scroll to position [1287, 0]
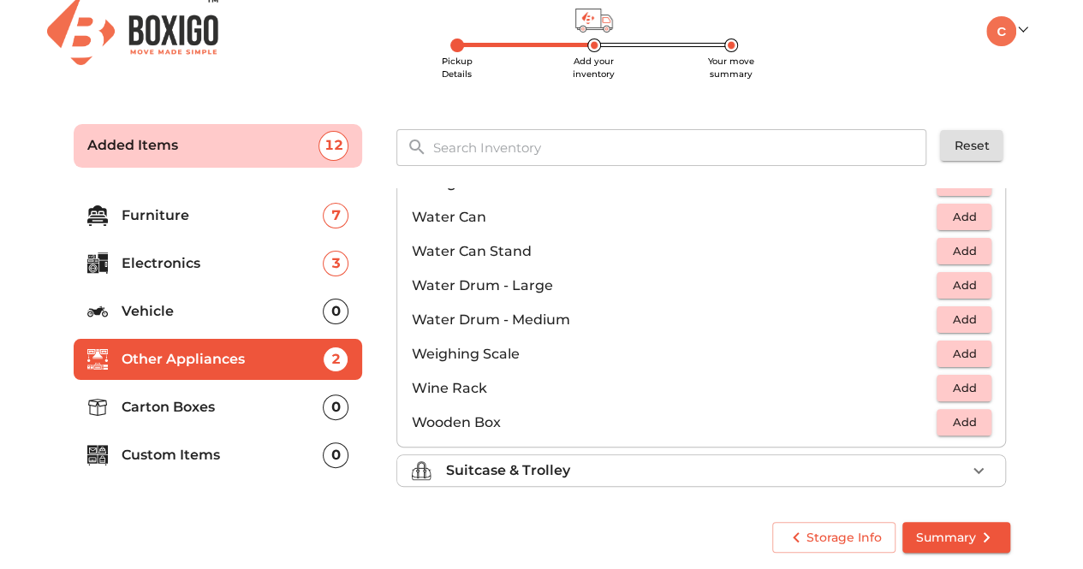
click at [837, 475] on div "Suitcase & Trolley" at bounding box center [705, 470] width 520 height 21
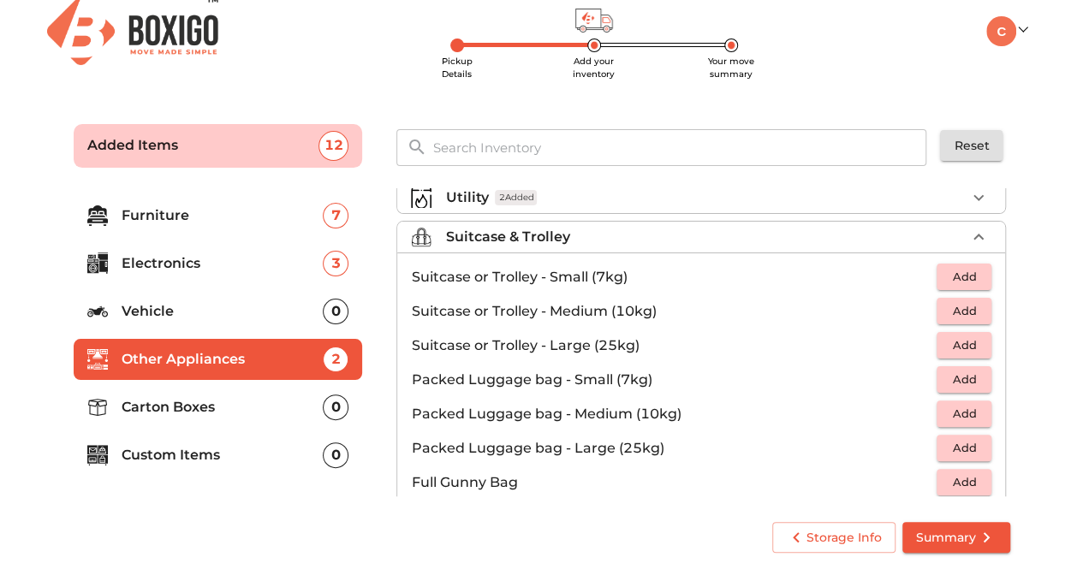
scroll to position [192, 0]
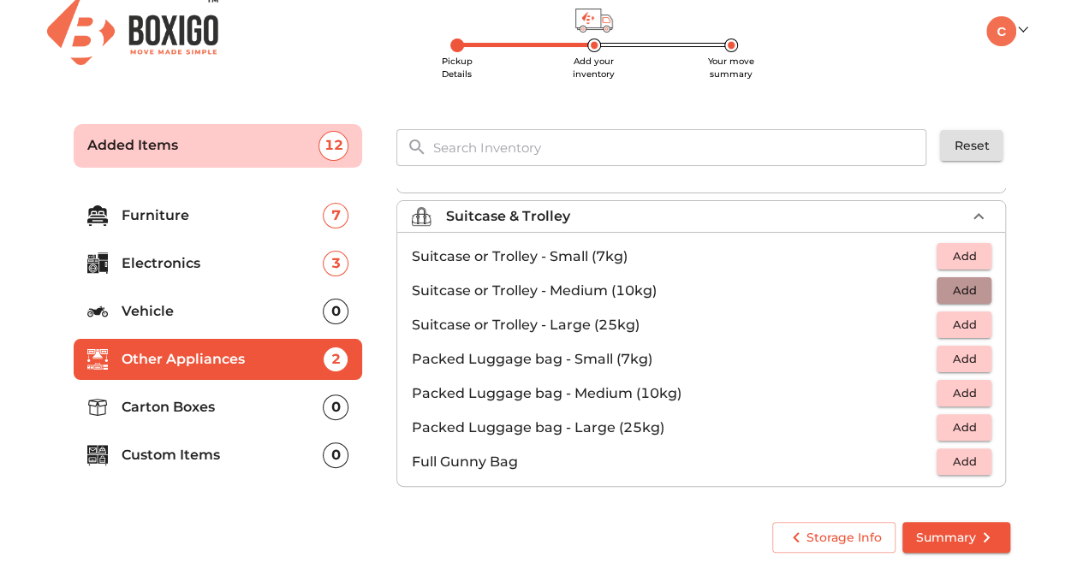
click at [953, 288] on span "Add" at bounding box center [964, 291] width 38 height 20
click at [968, 288] on icon "button" at bounding box center [978, 291] width 21 height 21
click at [965, 389] on span "Add" at bounding box center [964, 393] width 38 height 20
click at [972, 389] on icon "button" at bounding box center [978, 394] width 12 height 12
click at [951, 424] on span "Add" at bounding box center [964, 428] width 38 height 20
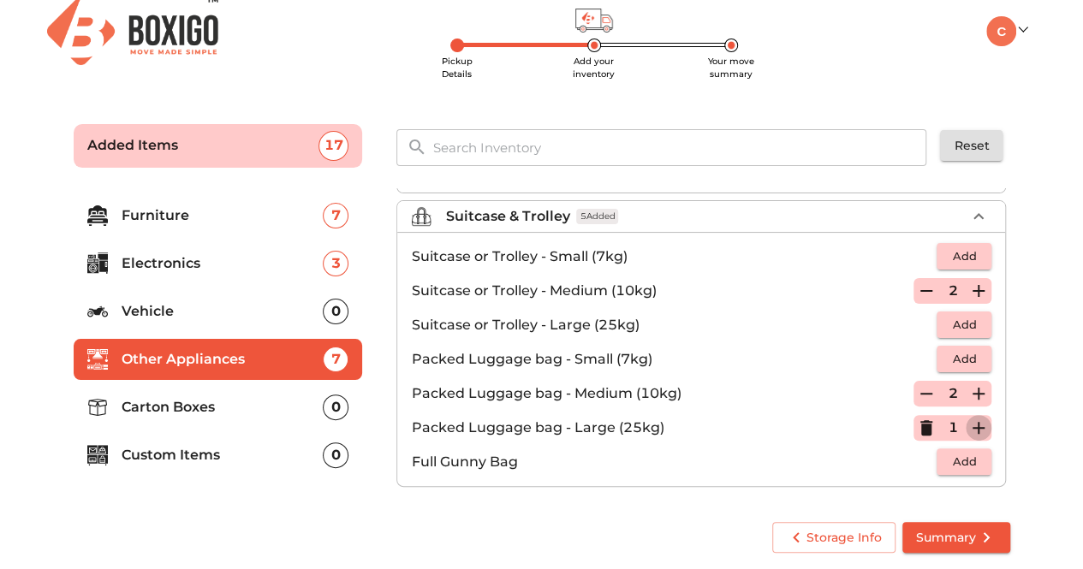
click at [972, 424] on icon "button" at bounding box center [978, 428] width 12 height 12
click at [223, 405] on p "Carton Boxes" at bounding box center [223, 407] width 202 height 21
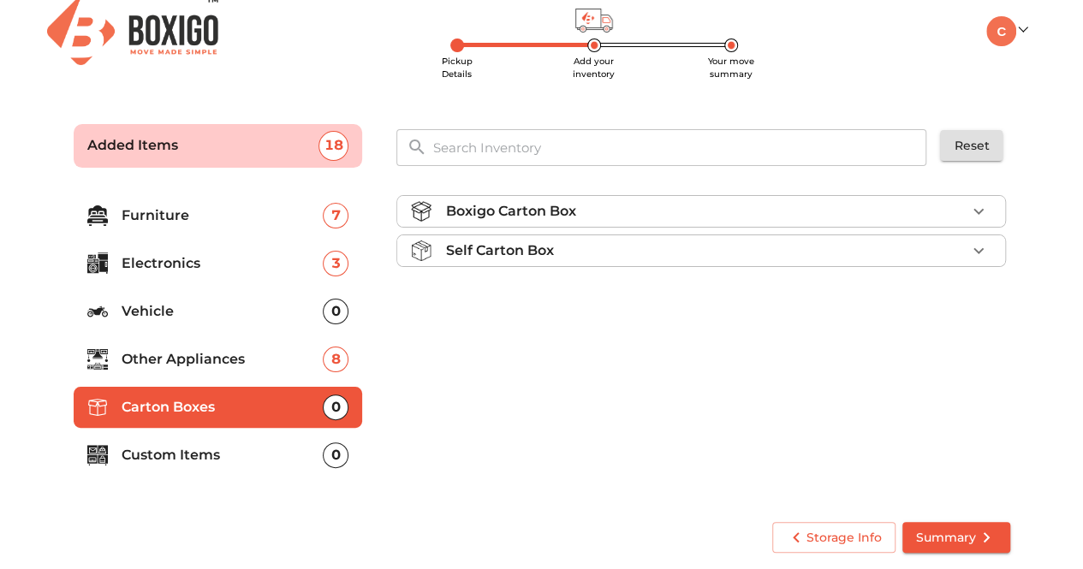
click at [643, 218] on div "Boxigo Carton Box" at bounding box center [705, 211] width 520 height 21
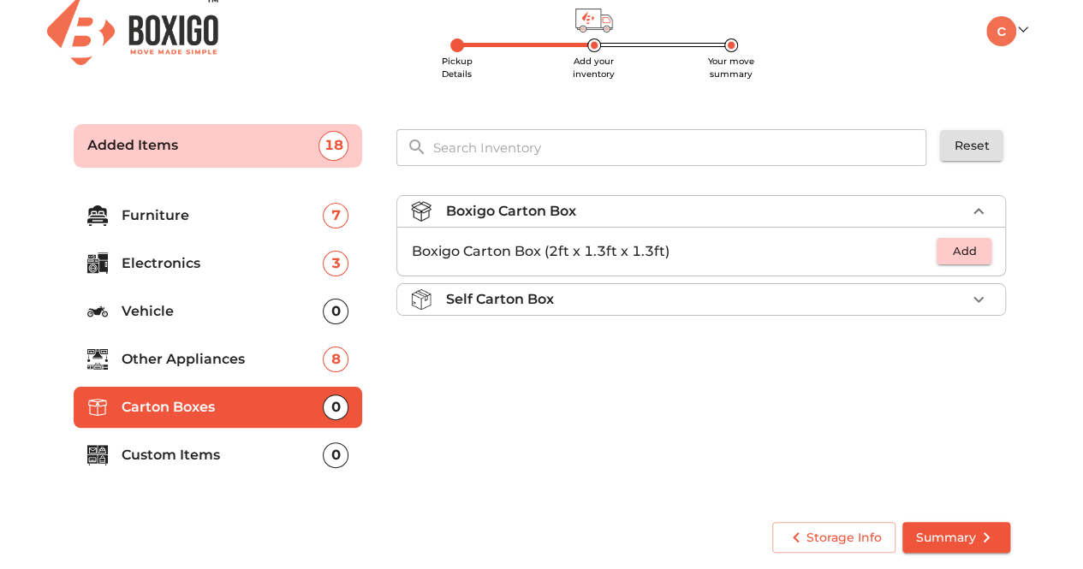
click at [969, 241] on span "Add" at bounding box center [964, 251] width 38 height 20
click at [697, 294] on div "Self Carton Box" at bounding box center [705, 299] width 520 height 21
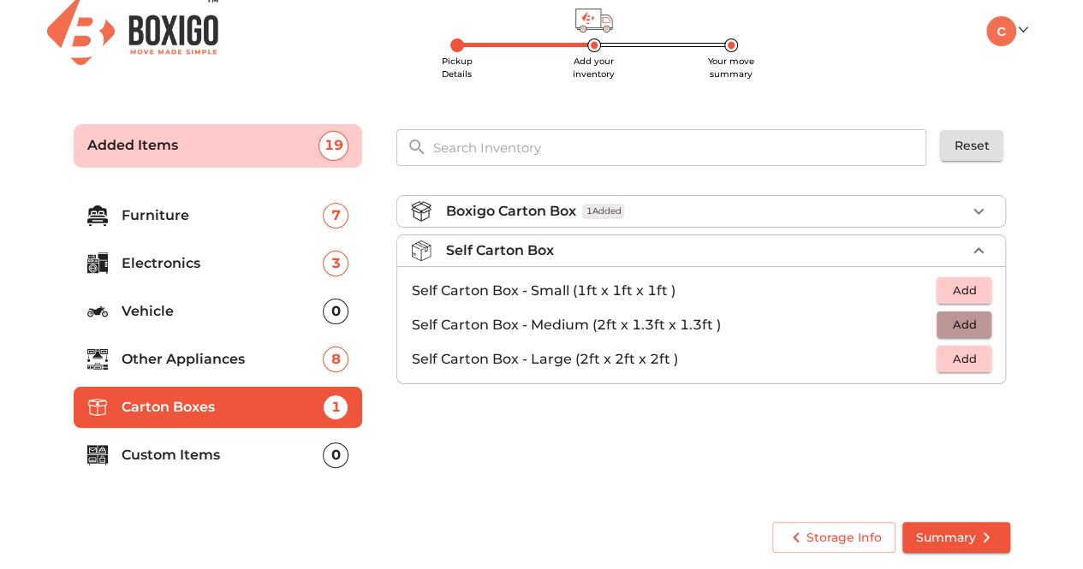
click at [951, 328] on span "Add" at bounding box center [964, 325] width 38 height 20
click at [981, 330] on icon "button" at bounding box center [978, 325] width 21 height 21
click at [185, 458] on p "Custom Items" at bounding box center [223, 455] width 202 height 21
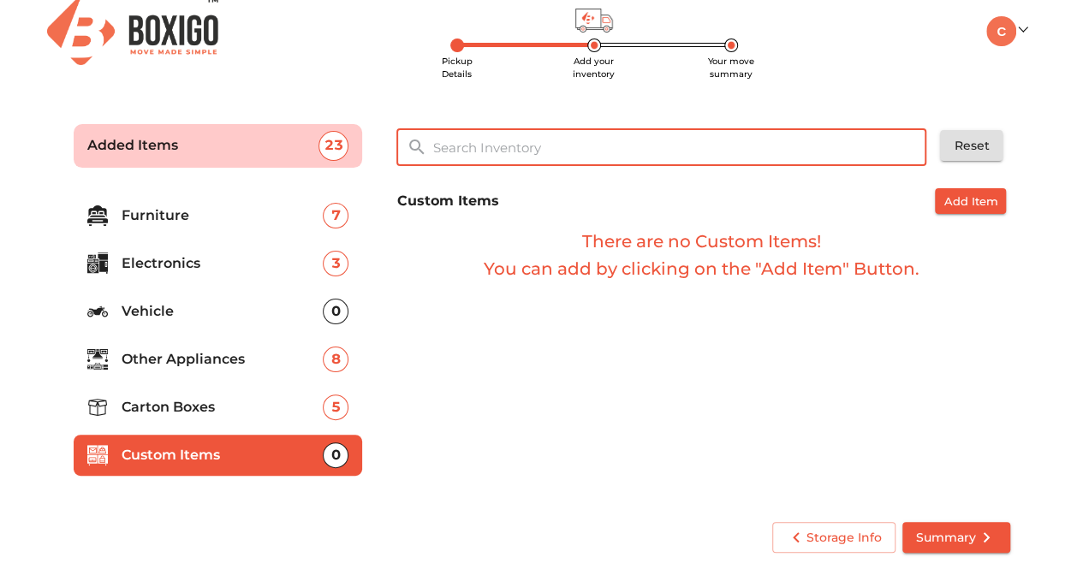
click at [558, 141] on input "text" at bounding box center [680, 147] width 516 height 37
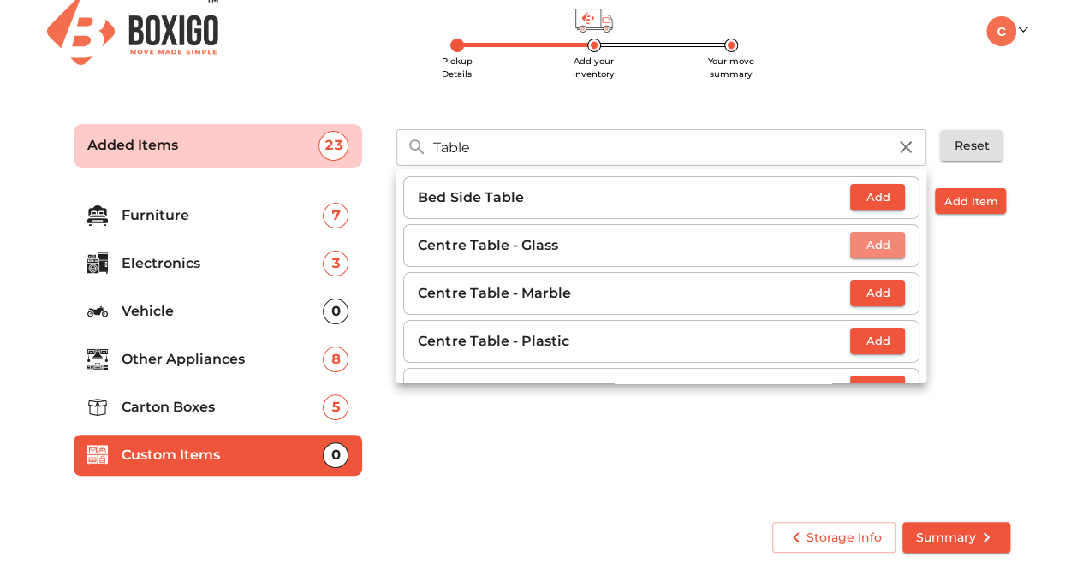
click at [866, 244] on span "Add" at bounding box center [877, 245] width 38 height 20
click at [560, 138] on input "Table" at bounding box center [659, 147] width 475 height 37
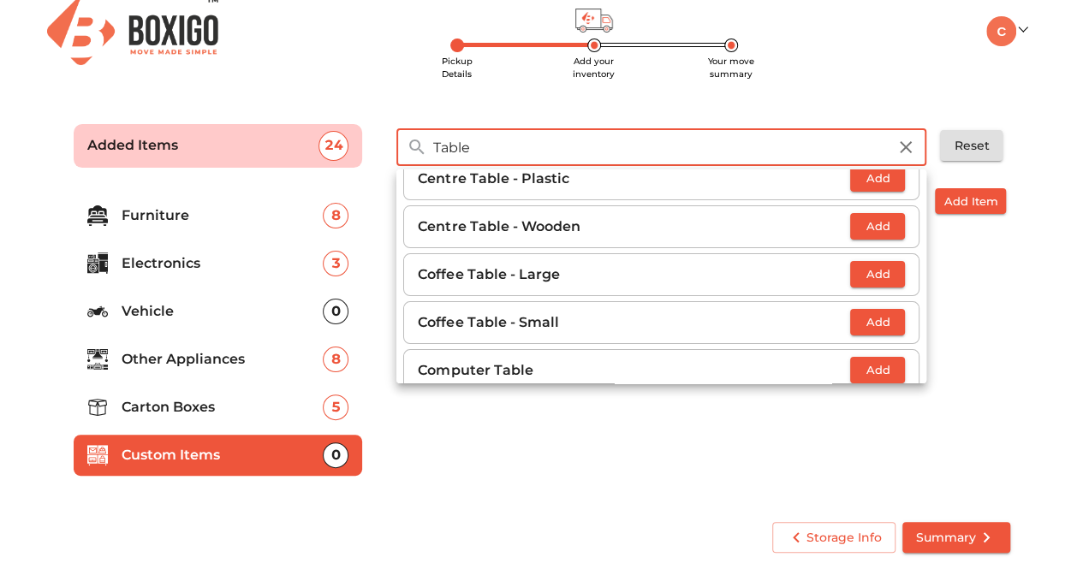
scroll to position [173, 0]
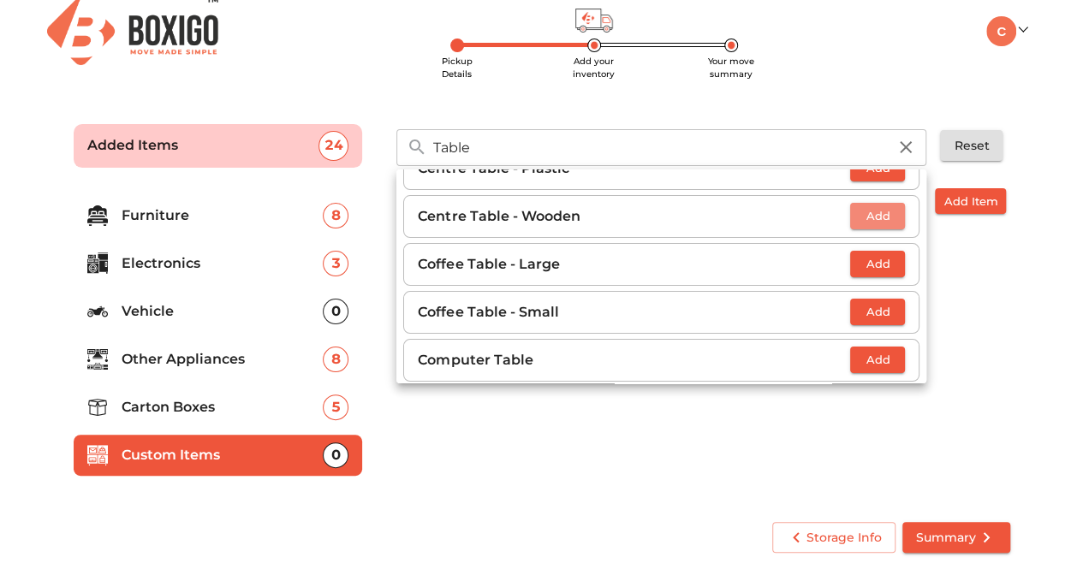
click at [864, 211] on span "Add" at bounding box center [877, 216] width 38 height 20
click at [623, 432] on div "Custom Items Add Item There are no Custom Items! You can add by clicking on the…" at bounding box center [702, 343] width 627 height 324
click at [989, 352] on div "Custom Items Add Item There are no Custom Items! You can add by clicking on the…" at bounding box center [702, 343] width 627 height 324
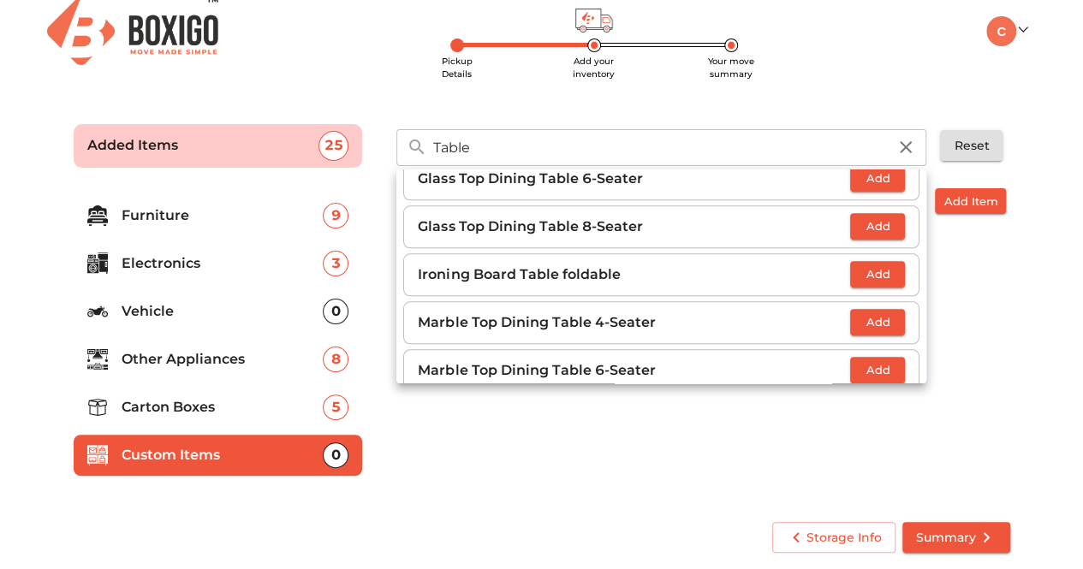
scroll to position [882, 0]
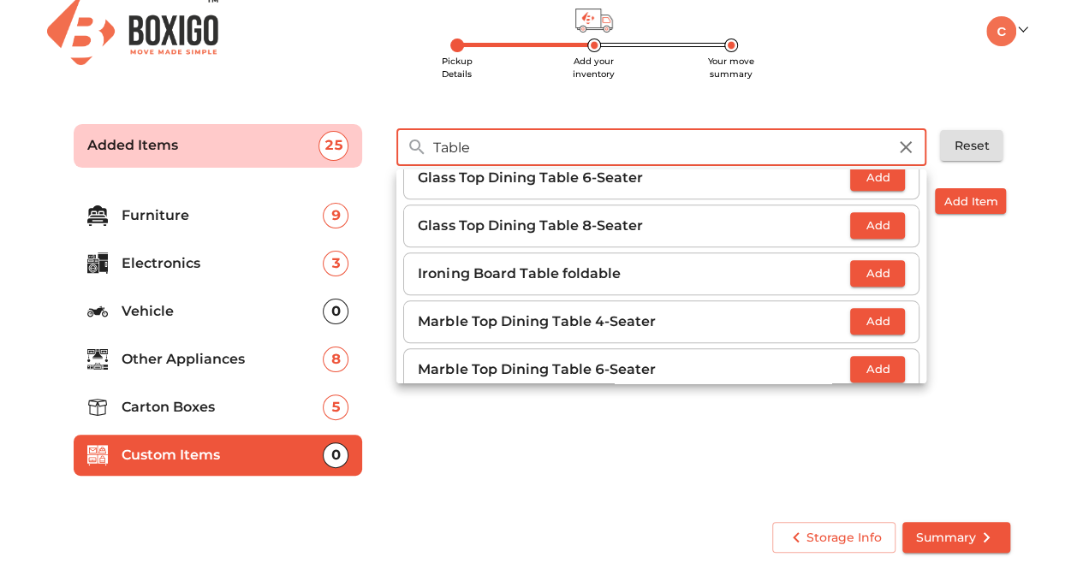
drag, startPoint x: 492, startPoint y: 145, endPoint x: 416, endPoint y: 145, distance: 76.2
click at [416, 145] on div "Table ​" at bounding box center [661, 147] width 530 height 37
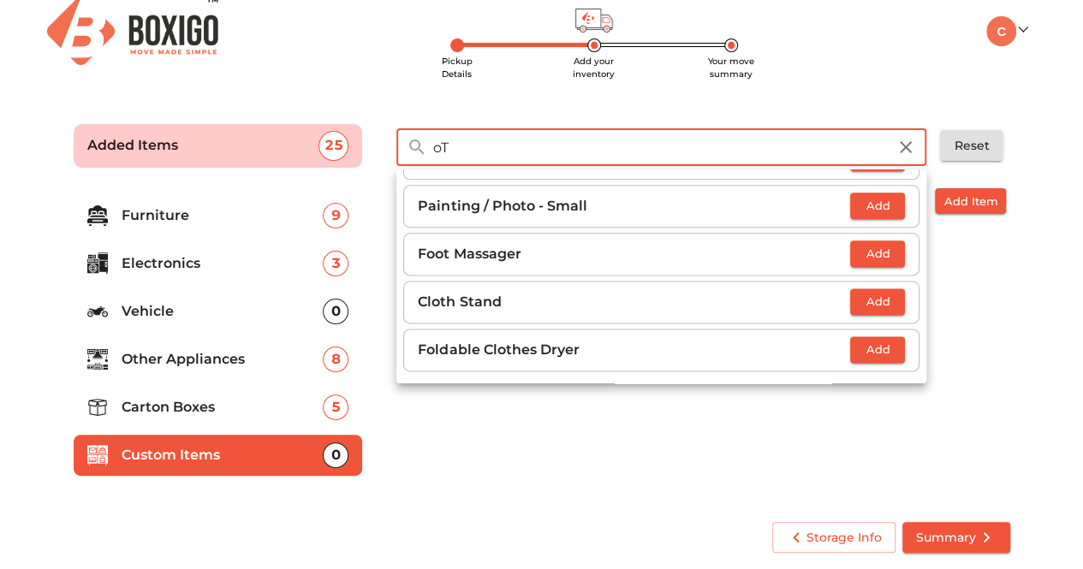
scroll to position [1126, 0]
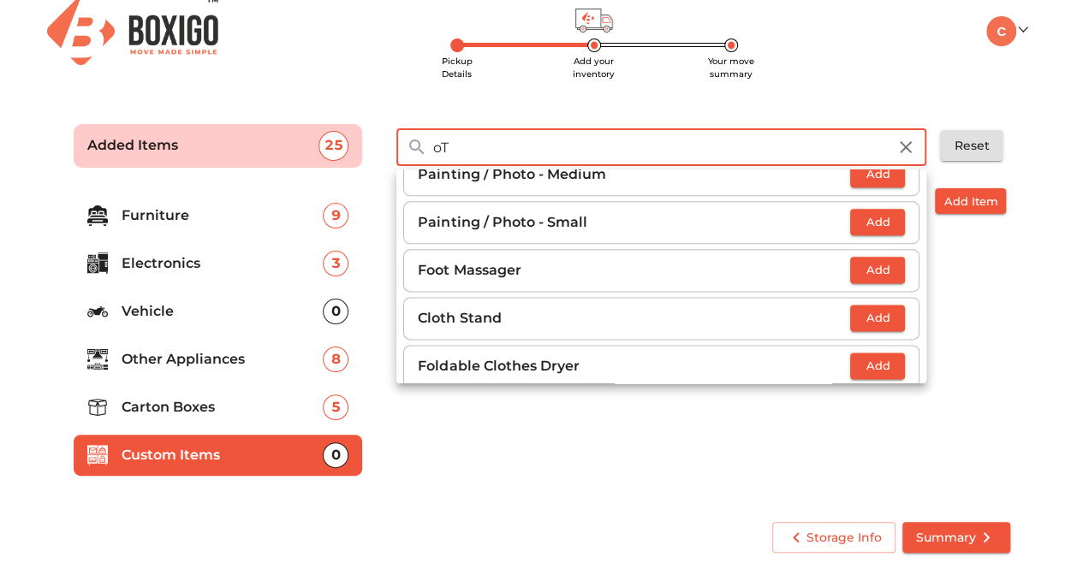
type input "o"
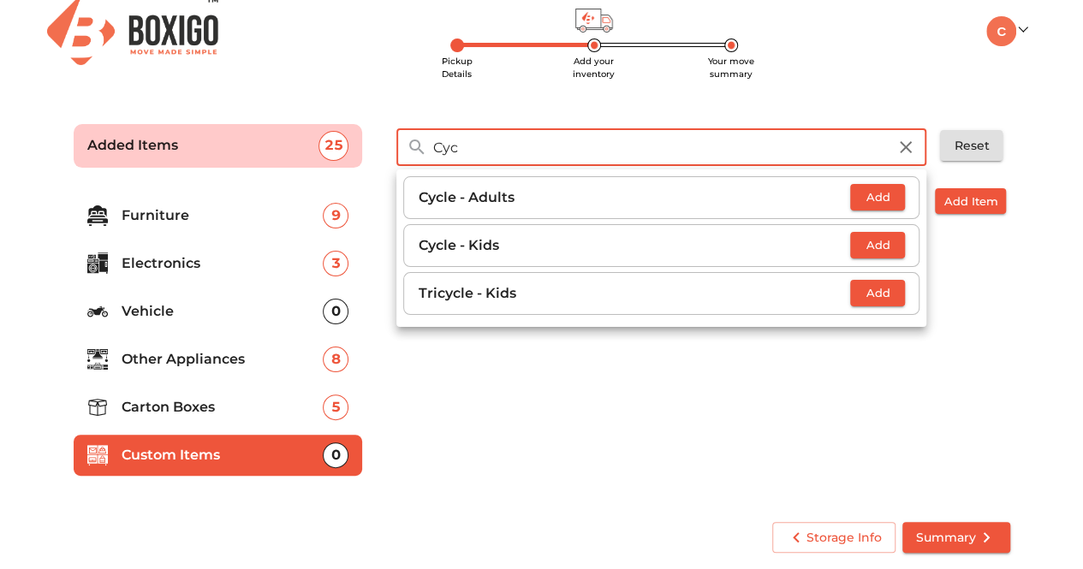
type input "Cyc"
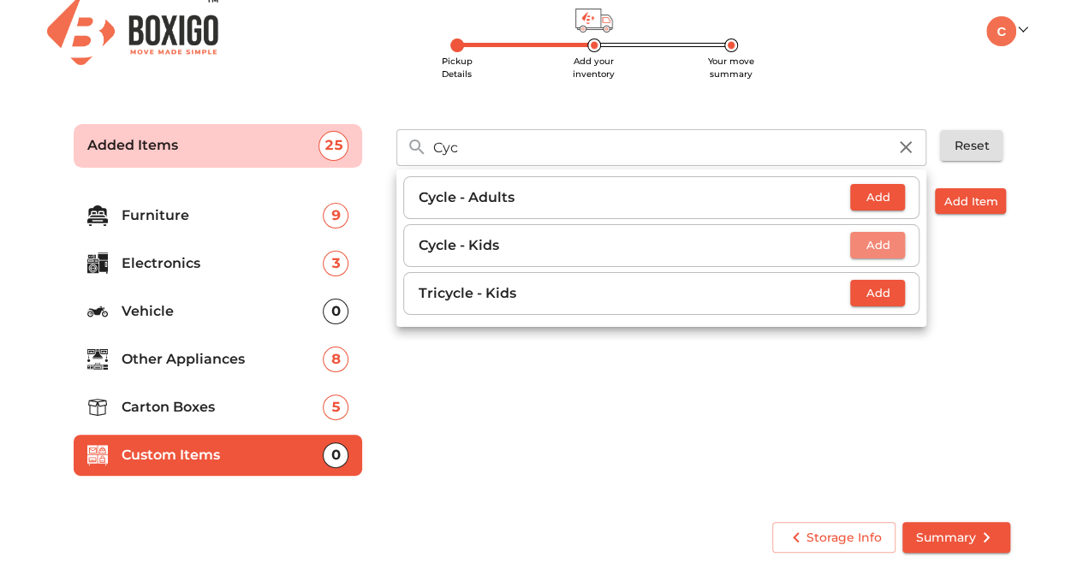
click at [864, 238] on span "Add" at bounding box center [877, 245] width 38 height 20
click at [876, 283] on span "Add" at bounding box center [877, 293] width 38 height 20
click at [807, 348] on div "Custom Items Add Item There are no Custom Items! You can add by clicking on the…" at bounding box center [702, 343] width 627 height 324
click at [883, 348] on div "Custom Items Add Item There are no Custom Items! You can add by clicking on the…" at bounding box center [702, 343] width 627 height 324
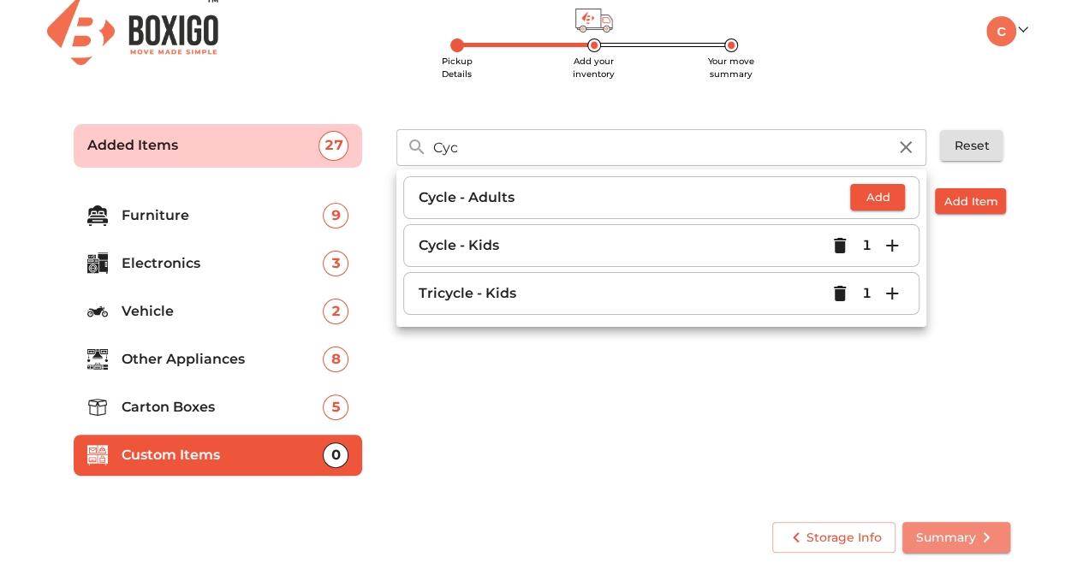
click at [924, 525] on button "Summary" at bounding box center [956, 538] width 108 height 32
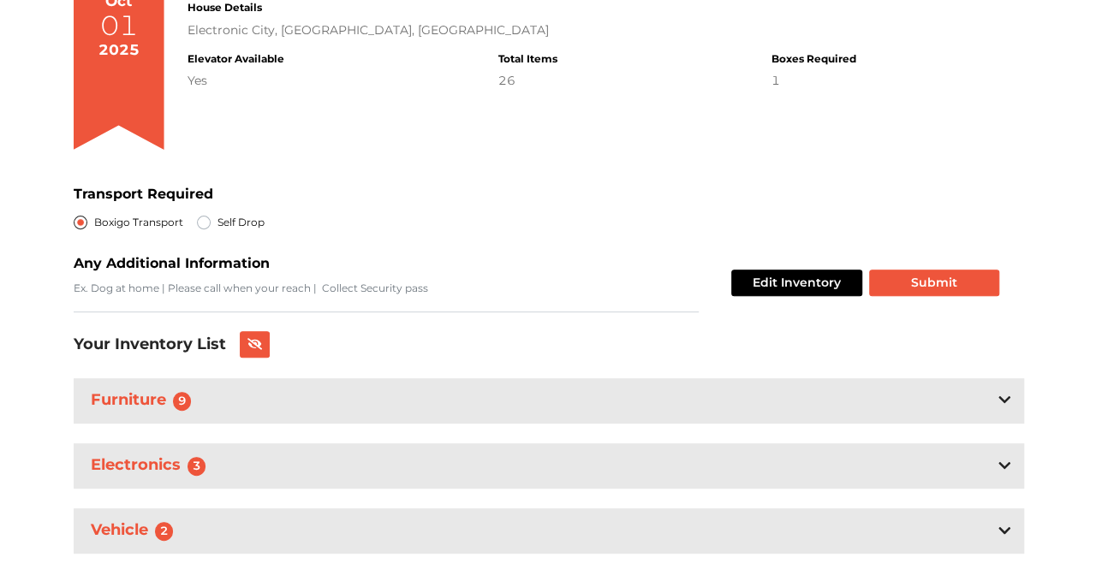
scroll to position [181, 0]
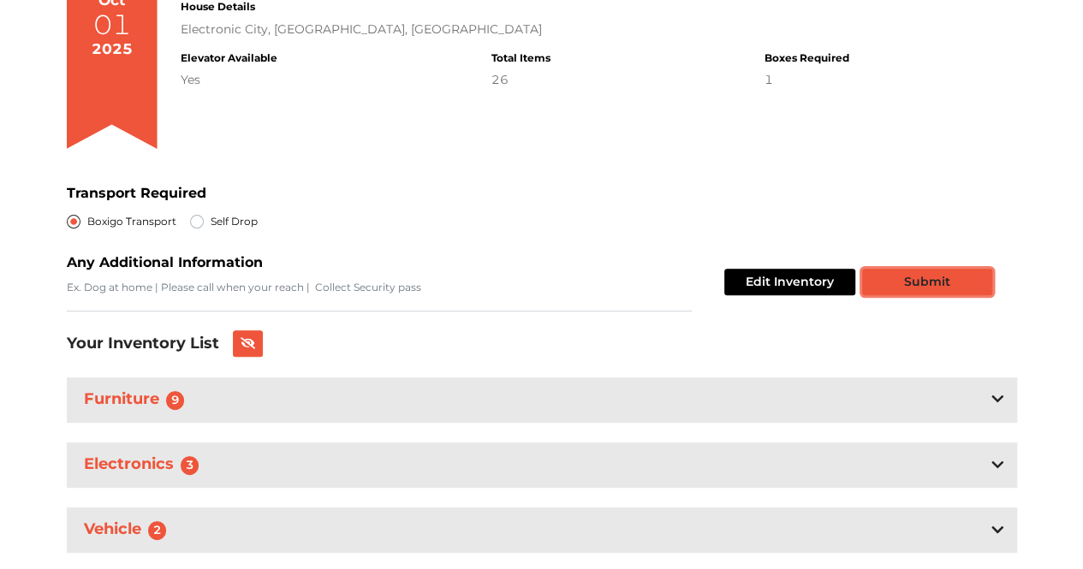
click at [889, 288] on button "Submit" at bounding box center [927, 282] width 130 height 27
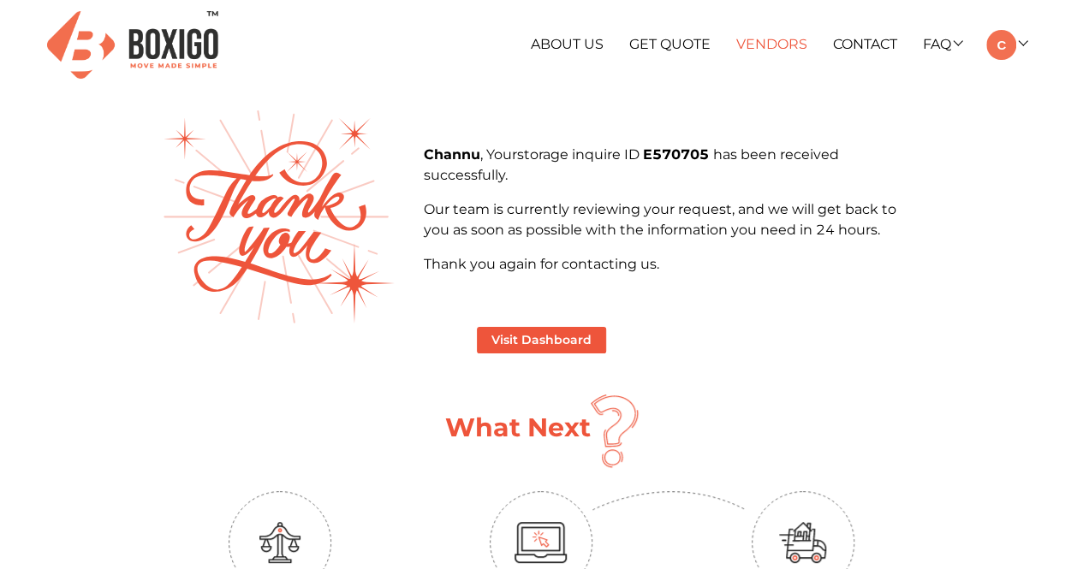
click at [765, 50] on link "Vendors" at bounding box center [771, 44] width 71 height 16
